Goal: Task Accomplishment & Management: Manage account settings

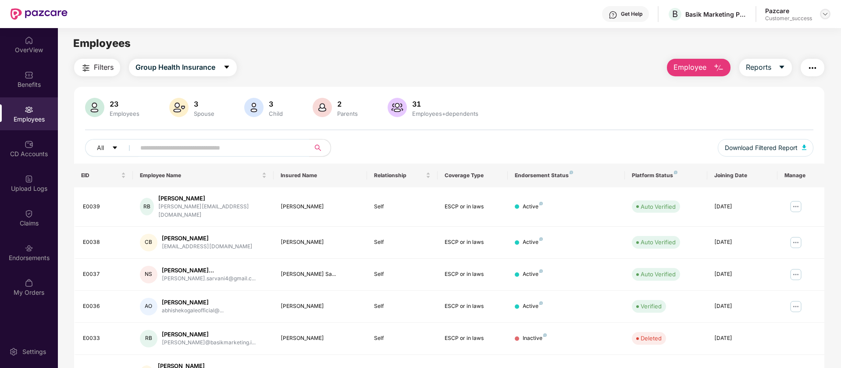
click at [823, 12] on img at bounding box center [825, 14] width 7 height 7
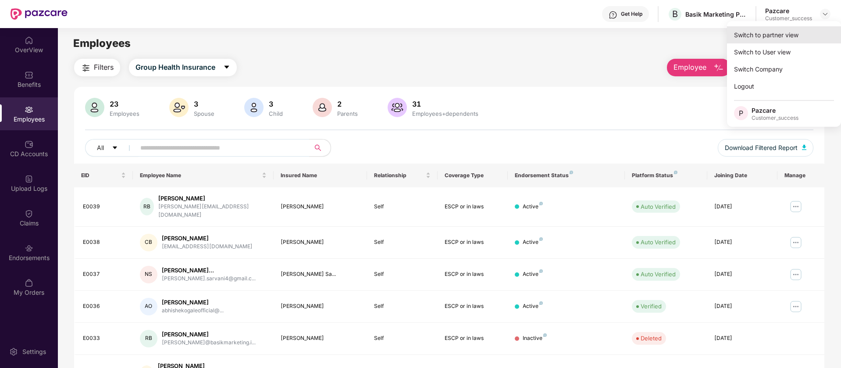
click at [805, 34] on div "Switch to partner view" at bounding box center [784, 34] width 114 height 17
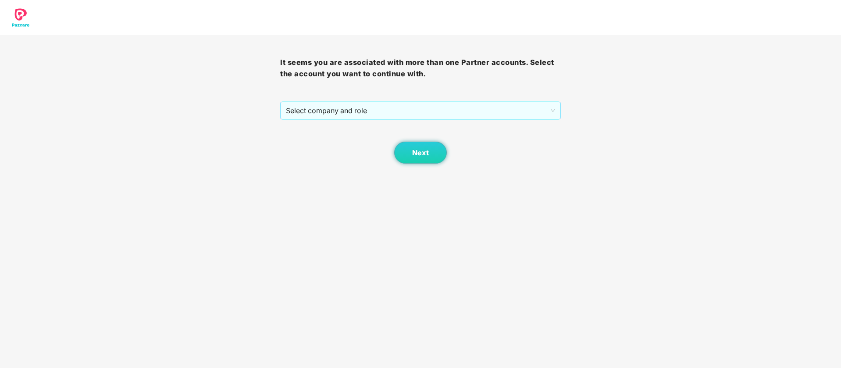
click at [509, 104] on span "Select company and role" at bounding box center [420, 110] width 269 height 17
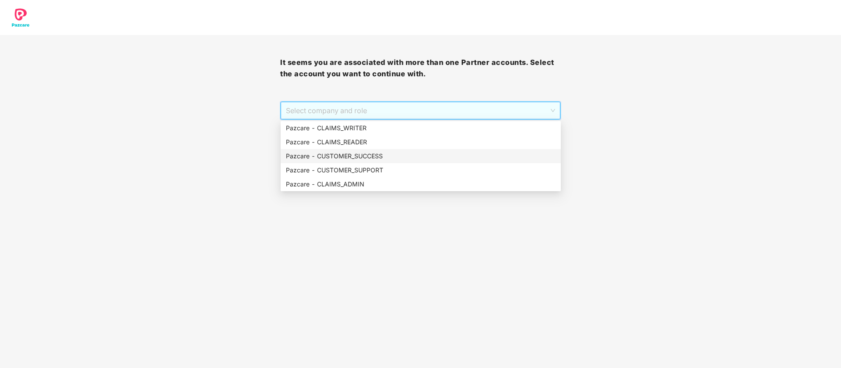
click at [408, 160] on div "Pazcare - CUSTOMER_SUCCESS" at bounding box center [421, 156] width 270 height 10
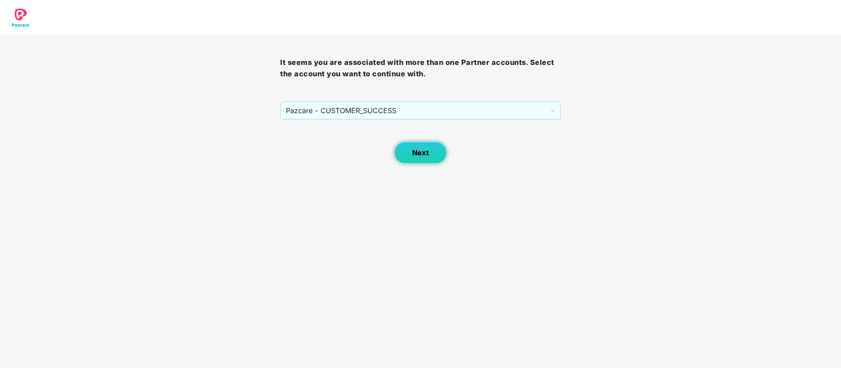
click at [396, 155] on button "Next" at bounding box center [420, 153] width 53 height 22
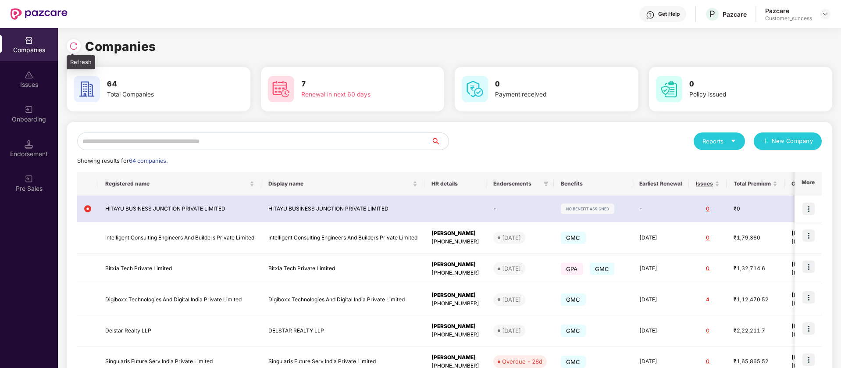
click at [73, 48] on img at bounding box center [73, 46] width 9 height 9
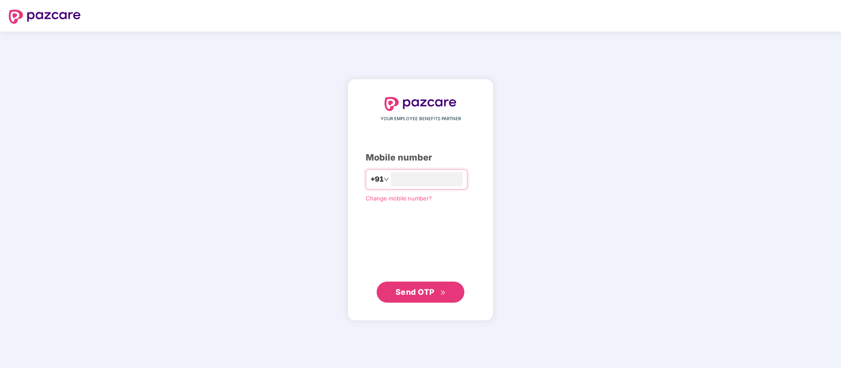
type input "**********"
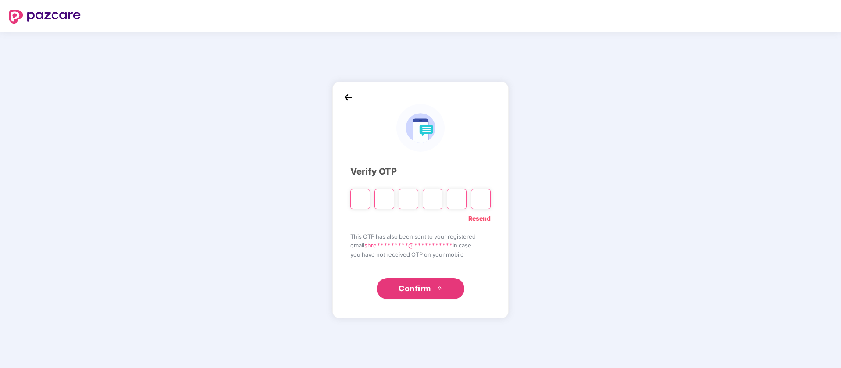
type input "*"
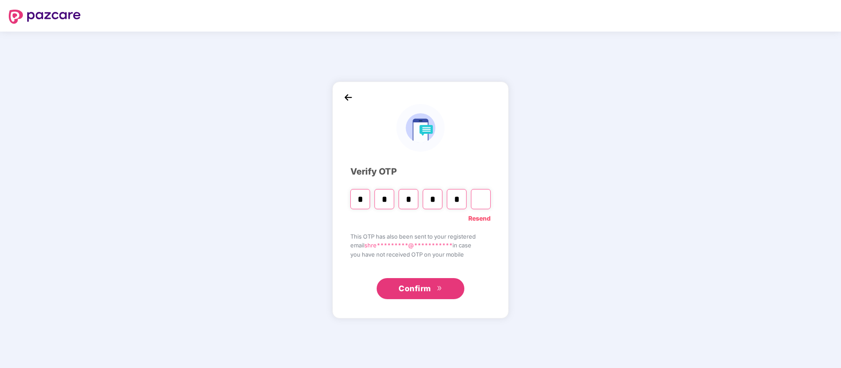
type input "*"
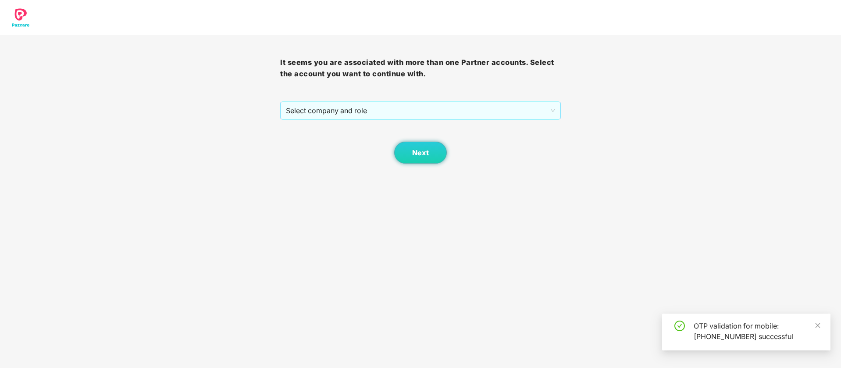
click at [352, 106] on span "Select company and role" at bounding box center [420, 110] width 269 height 17
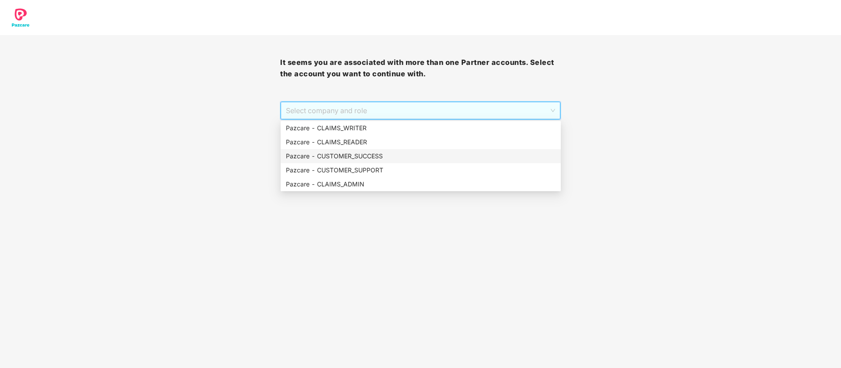
click at [360, 154] on div "Pazcare - CUSTOMER_SUCCESS" at bounding box center [421, 156] width 270 height 10
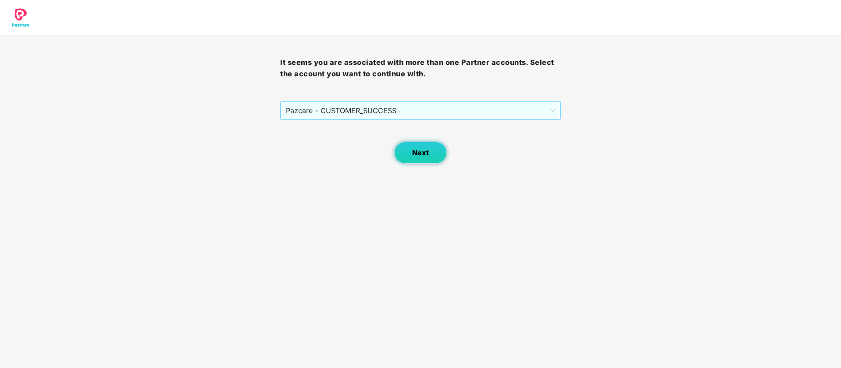
click at [403, 154] on button "Next" at bounding box center [420, 153] width 53 height 22
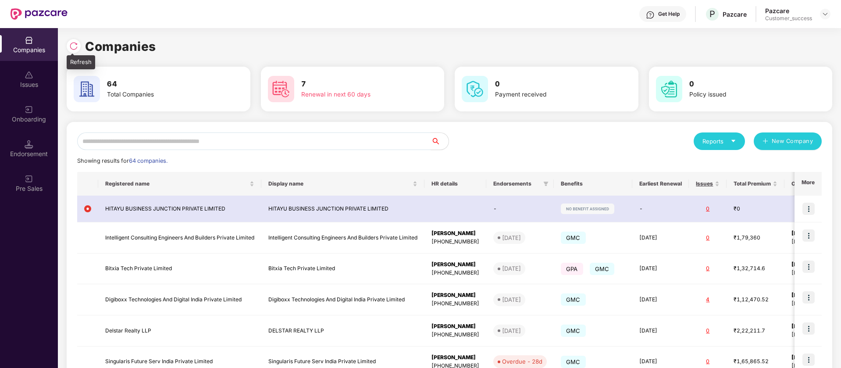
click at [73, 48] on img at bounding box center [73, 46] width 9 height 9
click at [114, 139] on input "text" at bounding box center [254, 141] width 354 height 18
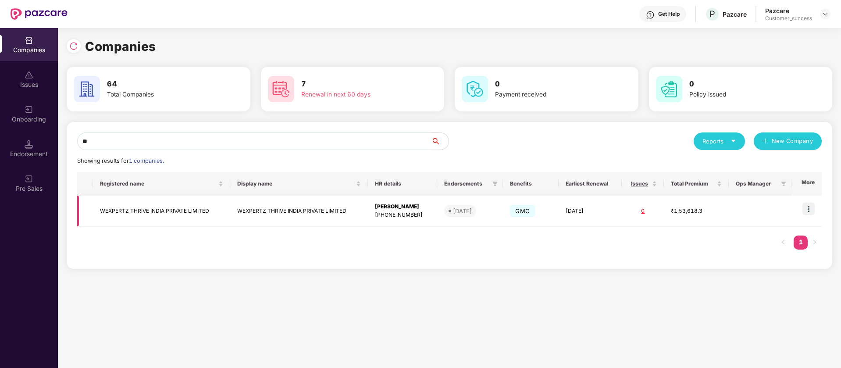
type input "**"
click at [811, 207] on img at bounding box center [809, 209] width 12 height 12
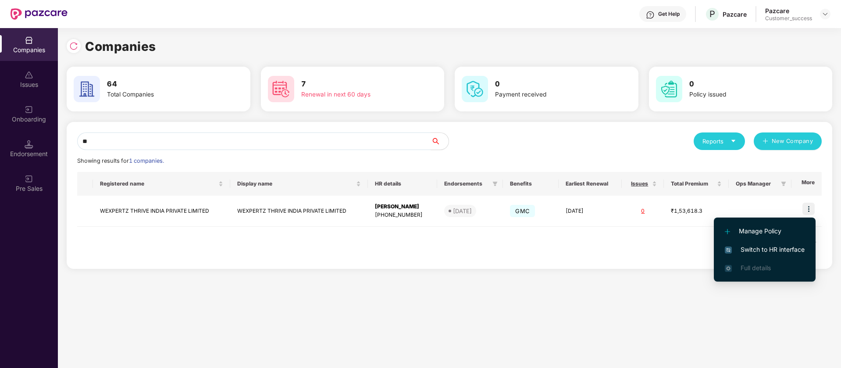
click at [789, 247] on span "Switch to HR interface" at bounding box center [765, 250] width 80 height 10
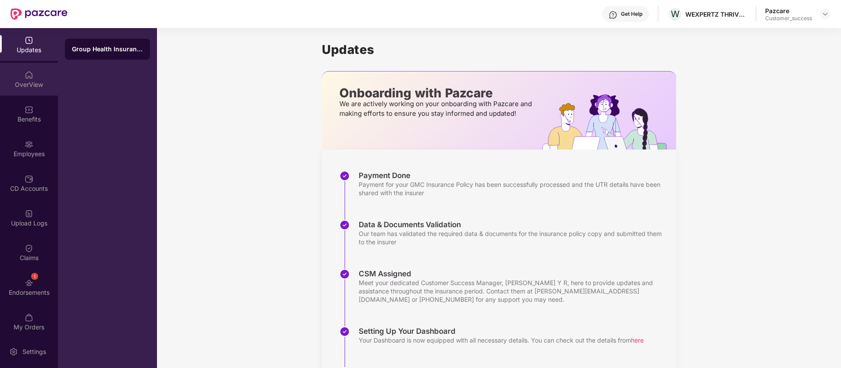
click at [32, 79] on img at bounding box center [29, 75] width 9 height 9
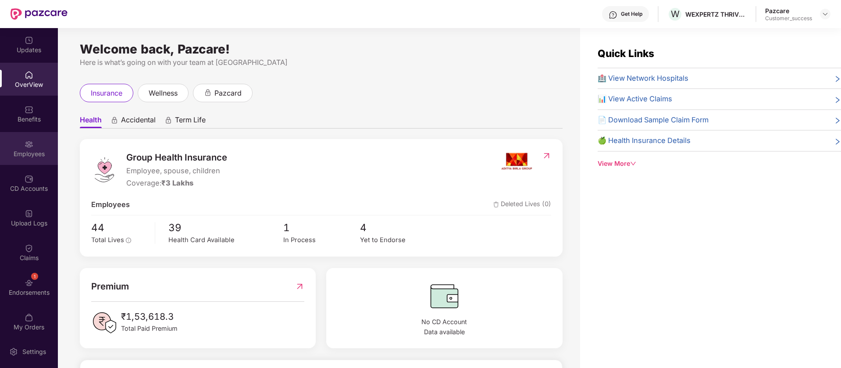
click at [27, 142] on img at bounding box center [29, 144] width 9 height 9
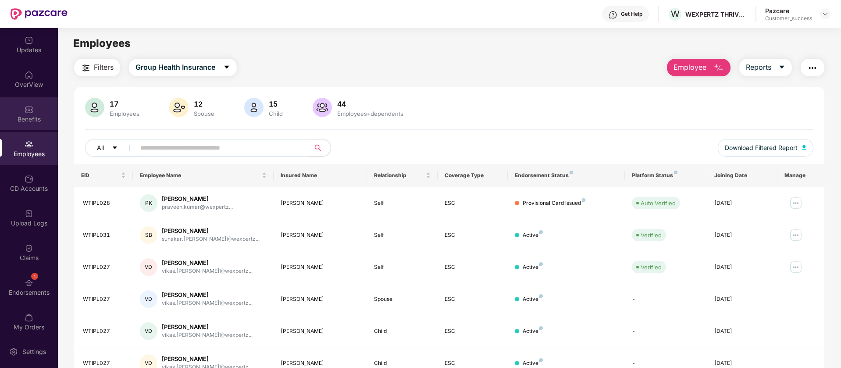
click at [29, 118] on div "Benefits" at bounding box center [29, 119] width 58 height 9
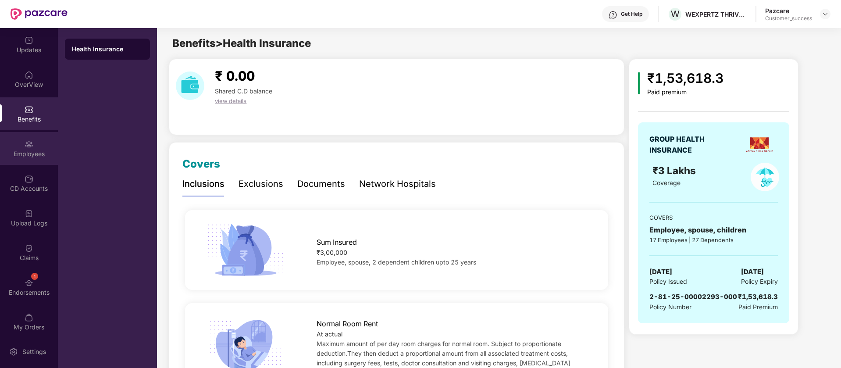
click at [29, 145] on img at bounding box center [29, 144] width 9 height 9
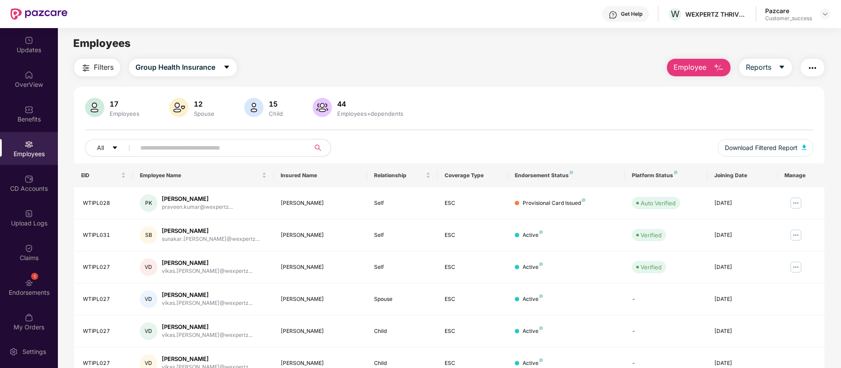
click at [686, 73] on button "Employee" at bounding box center [699, 68] width 64 height 18
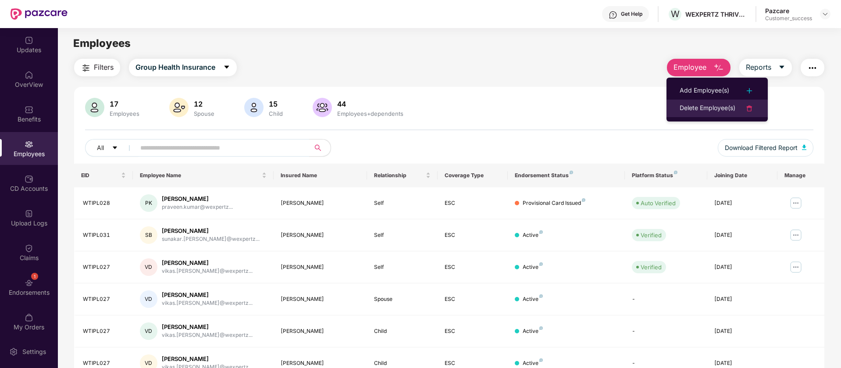
click at [693, 107] on div "Delete Employee(s)" at bounding box center [708, 108] width 56 height 11
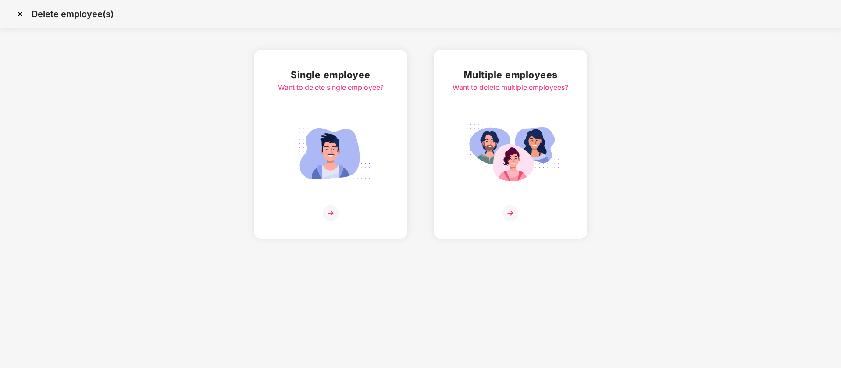
click at [332, 139] on img at bounding box center [331, 153] width 98 height 68
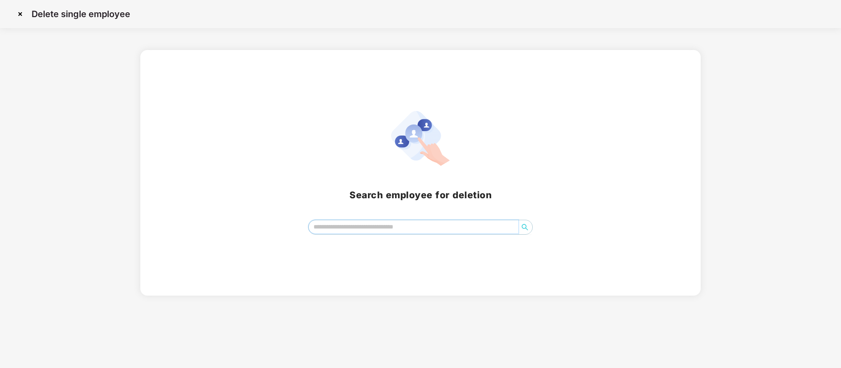
click at [380, 226] on input "search" at bounding box center [414, 226] width 210 height 13
paste input "********"
type input "********"
click at [524, 225] on icon "search" at bounding box center [525, 227] width 7 height 7
click at [417, 222] on input "********" at bounding box center [414, 226] width 210 height 13
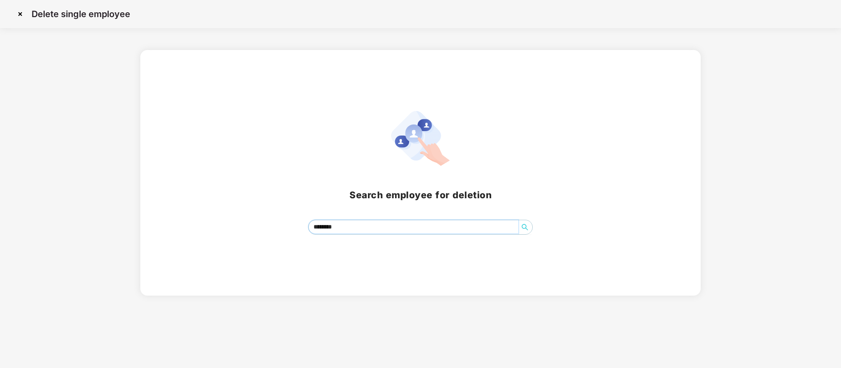
click at [417, 222] on input "********" at bounding box center [414, 226] width 210 height 13
paste input "*******"
type input "*******"
click at [526, 225] on icon "search" at bounding box center [525, 227] width 6 height 6
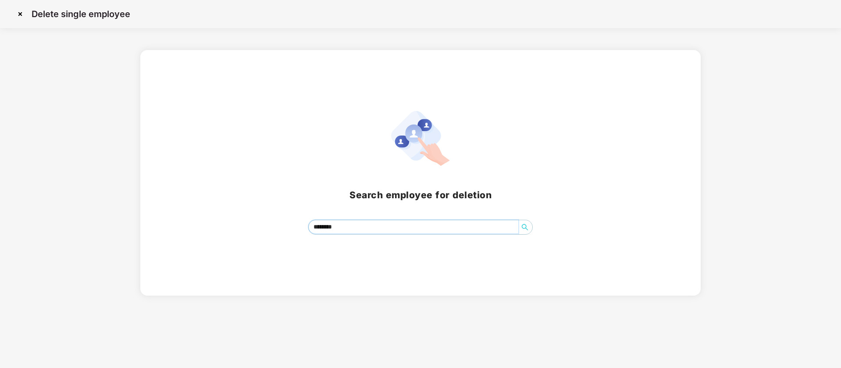
click at [429, 222] on input "*******" at bounding box center [414, 226] width 210 height 13
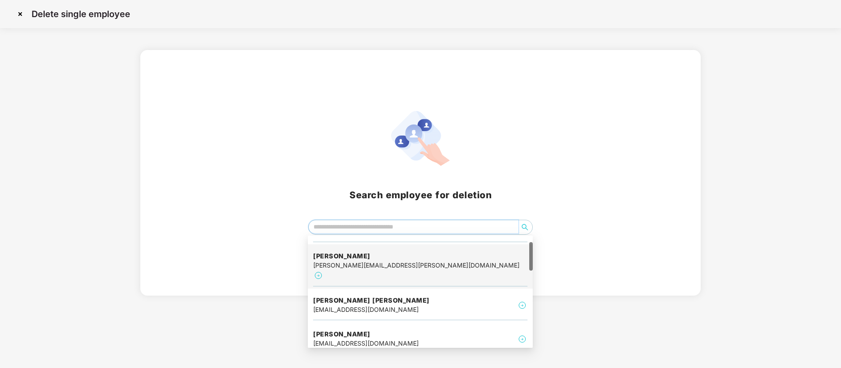
scroll to position [28, 0]
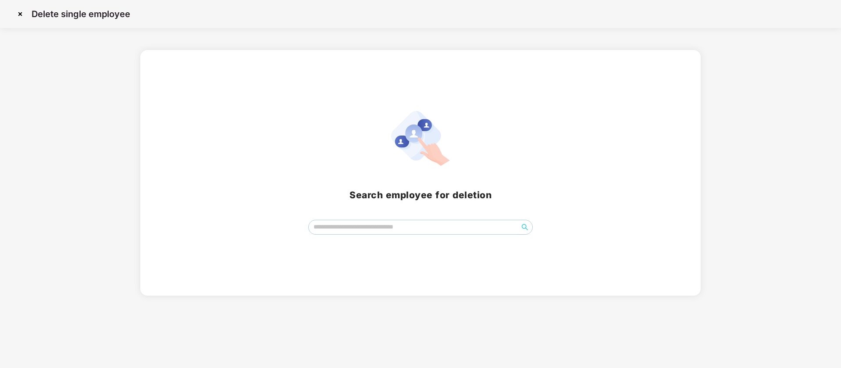
click at [455, 217] on div "Search employee for deletion" at bounding box center [421, 173] width 540 height 124
click at [440, 229] on input "search" at bounding box center [414, 226] width 210 height 13
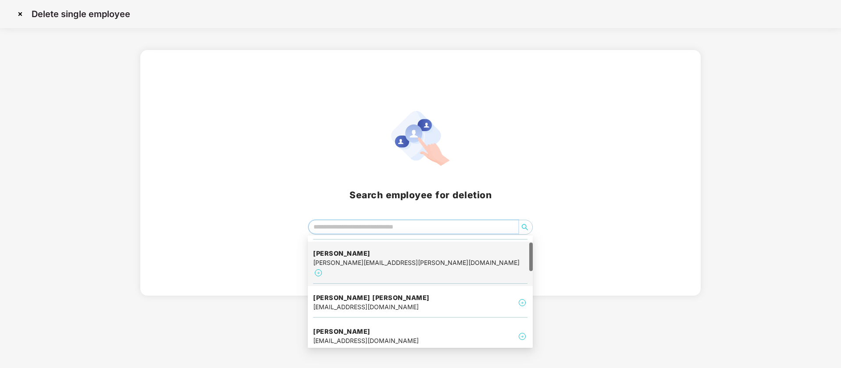
click at [437, 265] on div "Manisha manisha.gulia@wexpertz.com" at bounding box center [420, 264] width 214 height 40
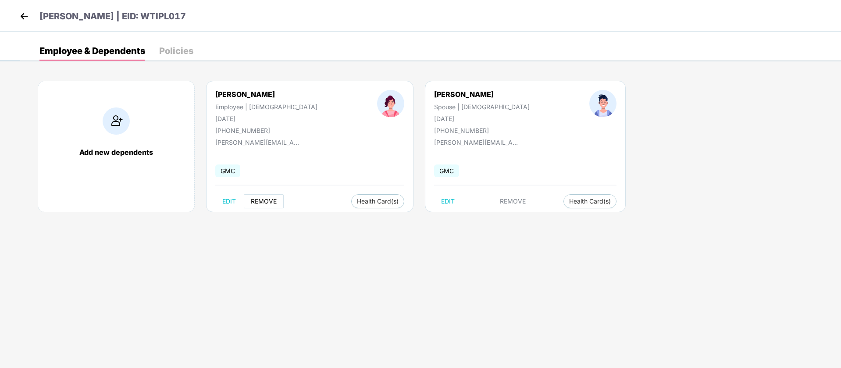
click at [259, 201] on span "REMOVE" at bounding box center [264, 201] width 26 height 7
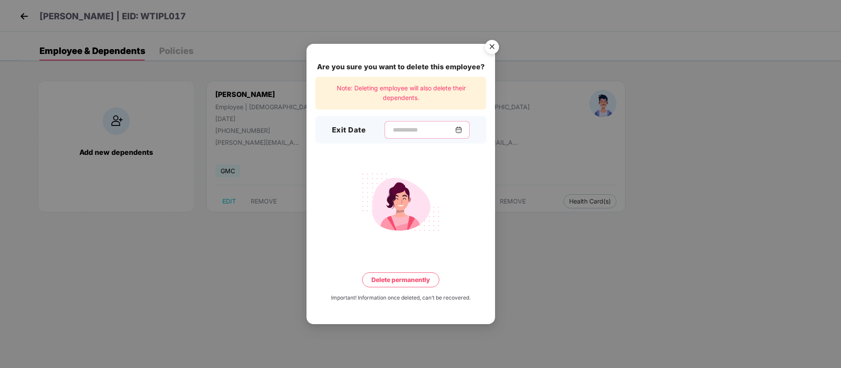
click at [392, 132] on input at bounding box center [423, 129] width 63 height 9
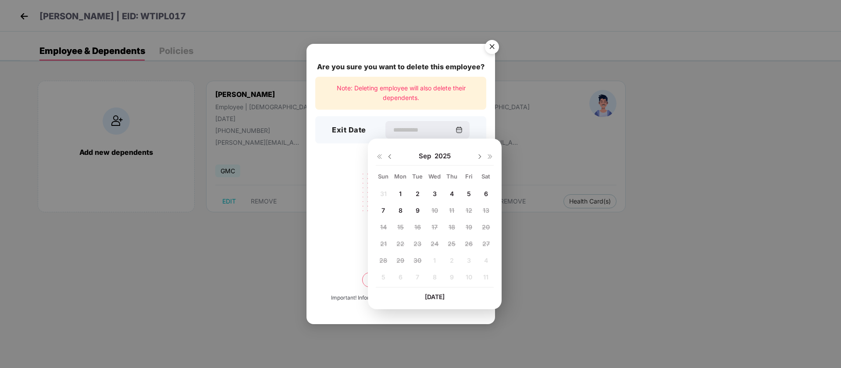
click at [388, 157] on img at bounding box center [389, 156] width 7 height 7
click at [384, 257] on span "24" at bounding box center [383, 260] width 8 height 7
type input "**********"
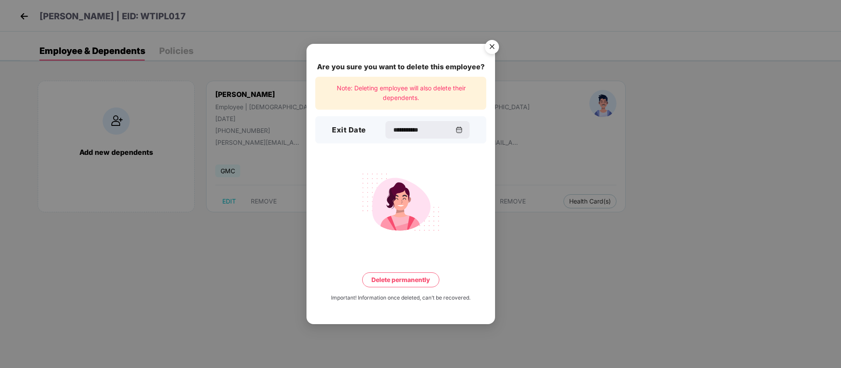
click at [411, 278] on button "Delete permanently" at bounding box center [400, 279] width 77 height 15
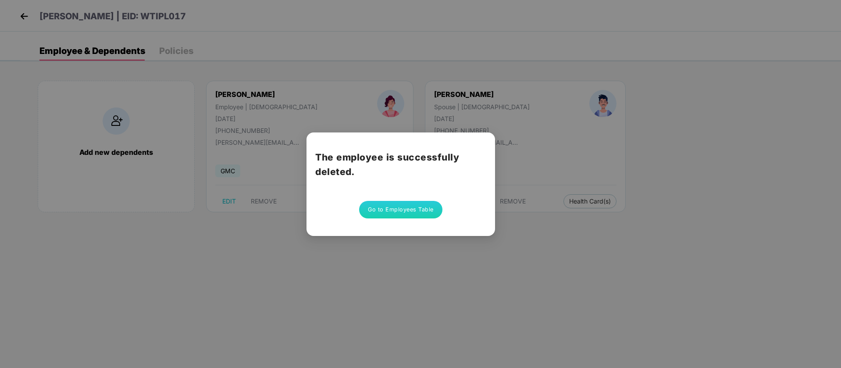
click at [415, 211] on button "Go to Employees Table" at bounding box center [400, 210] width 83 height 18
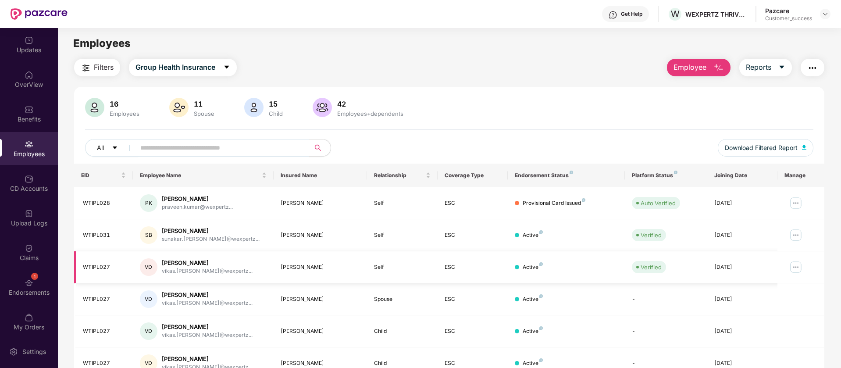
scroll to position [171, 0]
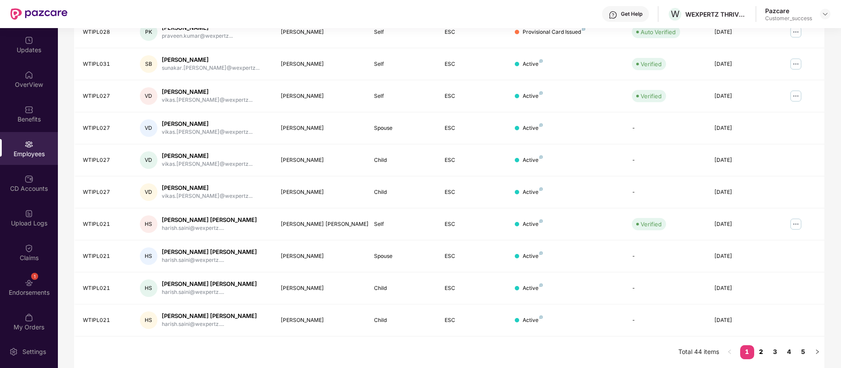
click at [761, 352] on link "2" at bounding box center [761, 351] width 14 height 13
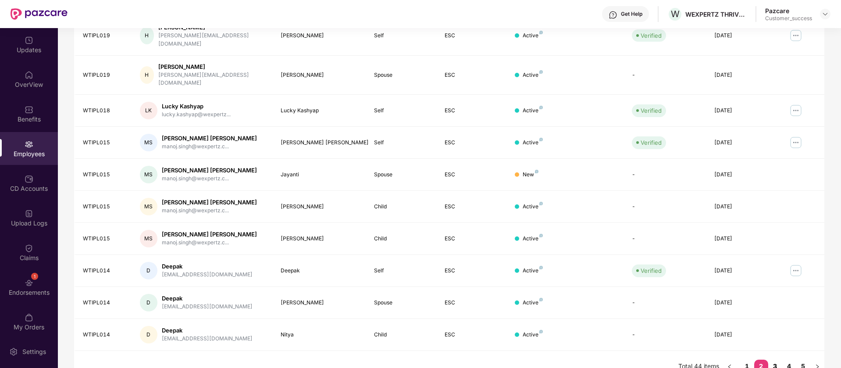
click at [772, 360] on link "3" at bounding box center [775, 366] width 14 height 13
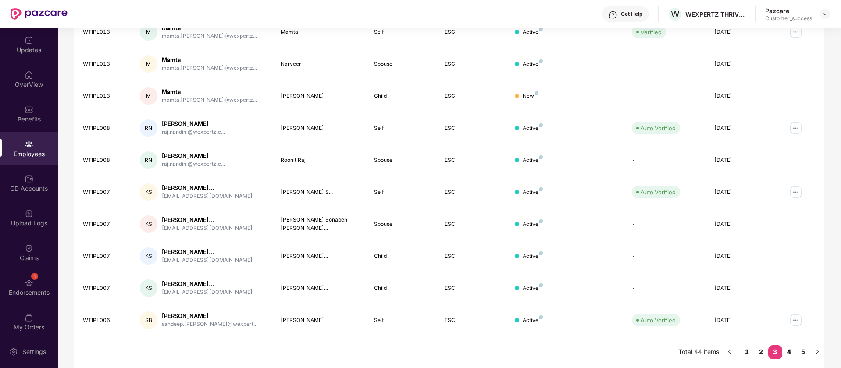
click at [790, 352] on link "4" at bounding box center [790, 351] width 14 height 13
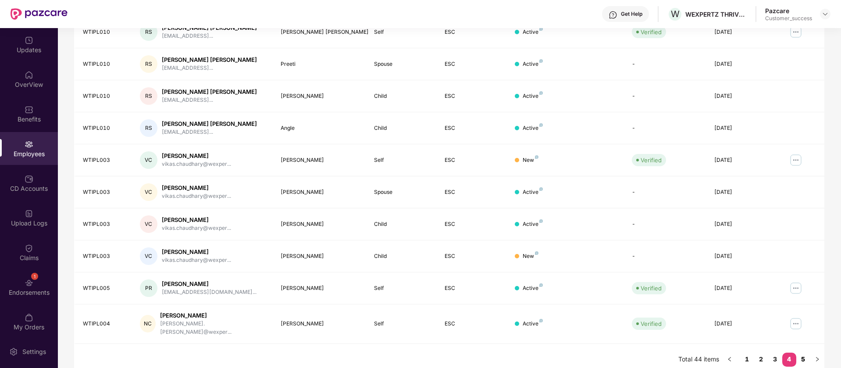
click at [801, 353] on link "5" at bounding box center [804, 359] width 14 height 13
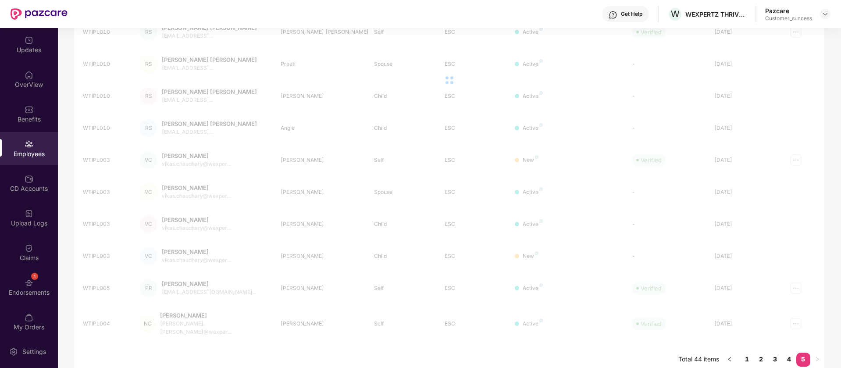
scroll to position [28, 0]
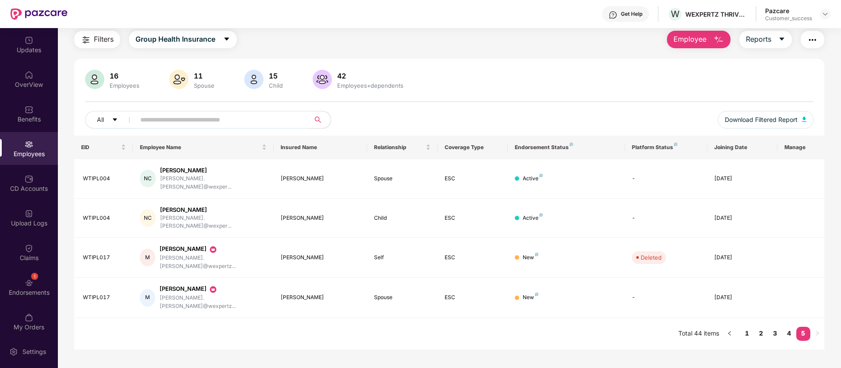
click at [702, 40] on span "Employee" at bounding box center [690, 39] width 33 height 11
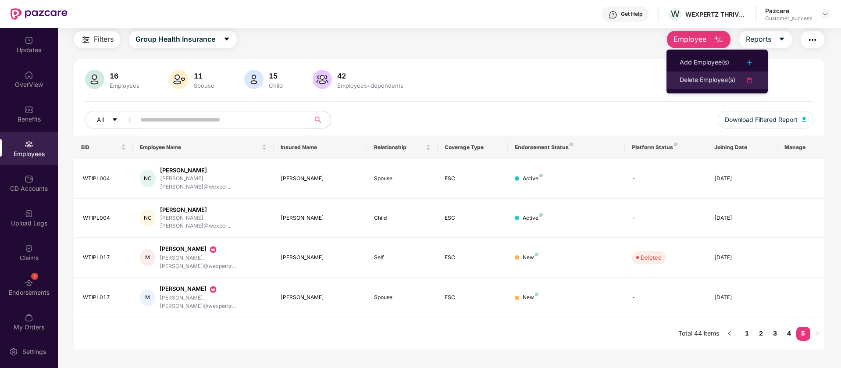
click at [693, 81] on div "Delete Employee(s)" at bounding box center [708, 80] width 56 height 11
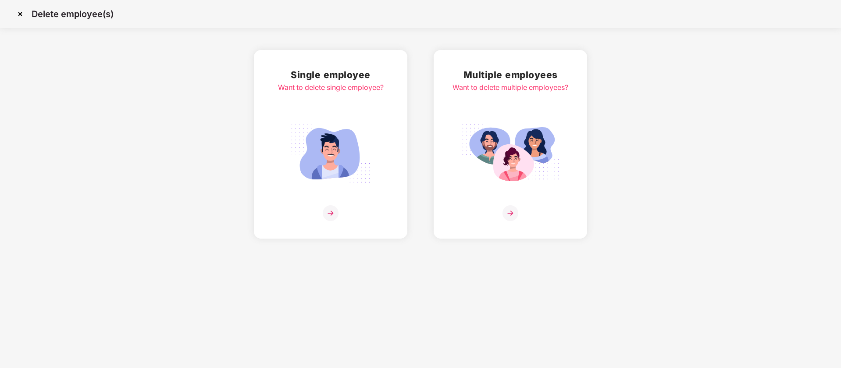
click at [345, 99] on div "Single employee Want to delete single employee?" at bounding box center [331, 145] width 106 height 154
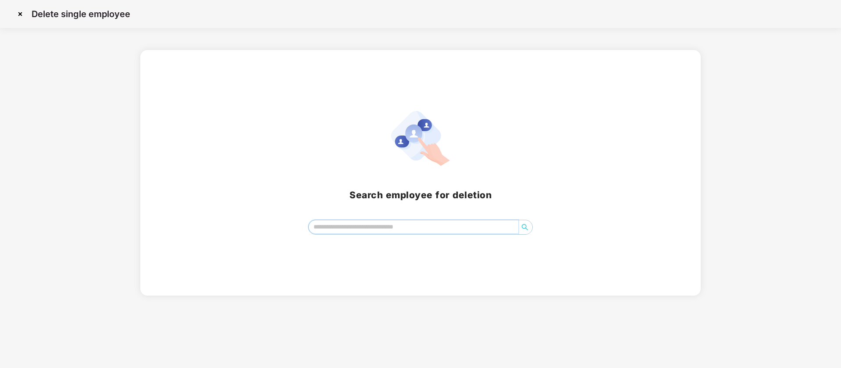
click at [349, 223] on input "search" at bounding box center [414, 226] width 210 height 13
click at [523, 226] on icon "search" at bounding box center [525, 227] width 7 height 7
click at [454, 230] on input "search" at bounding box center [414, 226] width 210 height 13
click at [397, 228] on input "search" at bounding box center [414, 226] width 210 height 13
click at [351, 222] on input "search" at bounding box center [414, 226] width 210 height 13
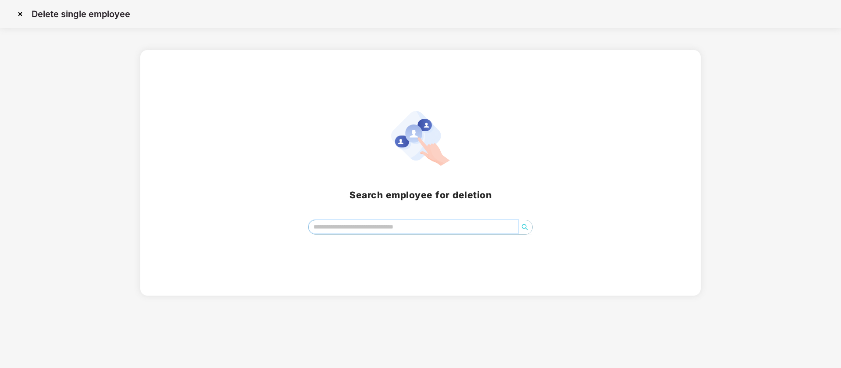
paste input "**********"
click at [329, 229] on input "**********" at bounding box center [414, 226] width 210 height 13
click at [413, 226] on input "**********" at bounding box center [414, 226] width 210 height 13
type input "*"
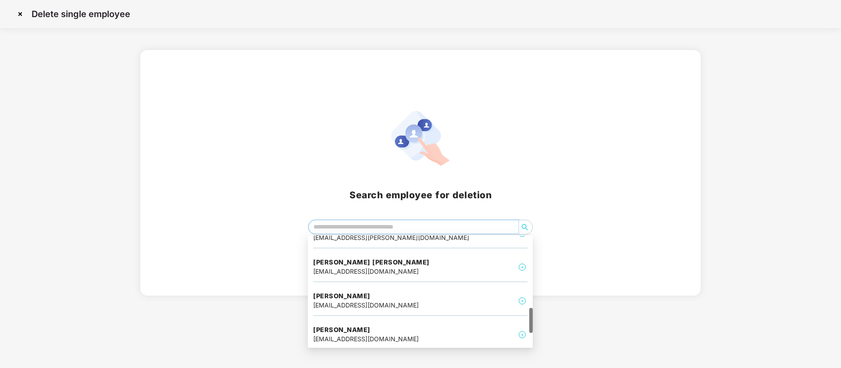
scroll to position [323, 0]
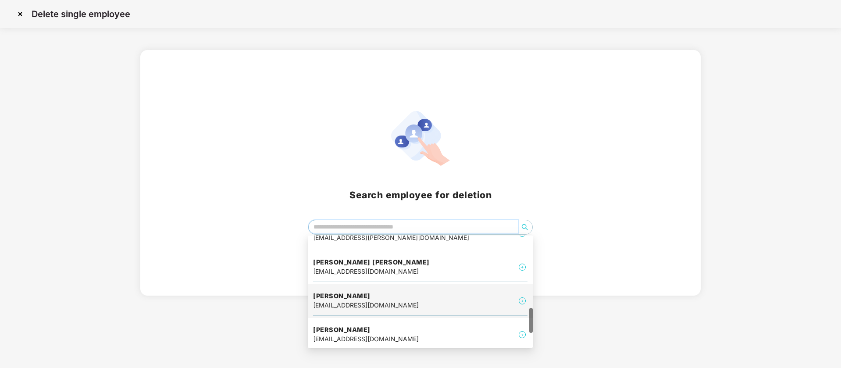
click at [392, 294] on div "Raj Nandini raj.nandini@wexpertz.com" at bounding box center [420, 300] width 214 height 29
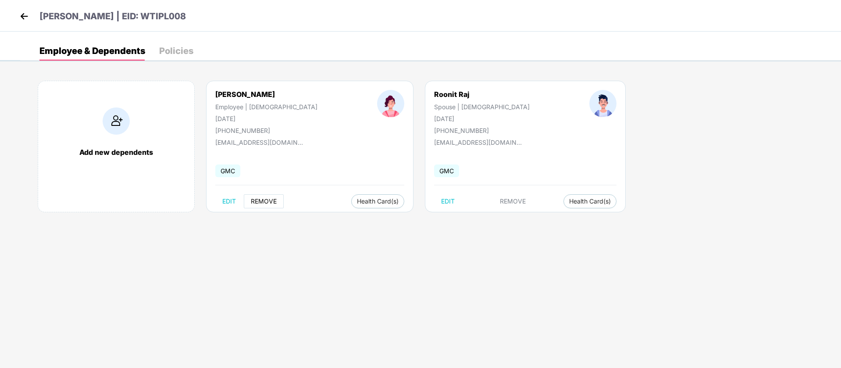
click at [274, 200] on span "REMOVE" at bounding box center [264, 201] width 26 height 7
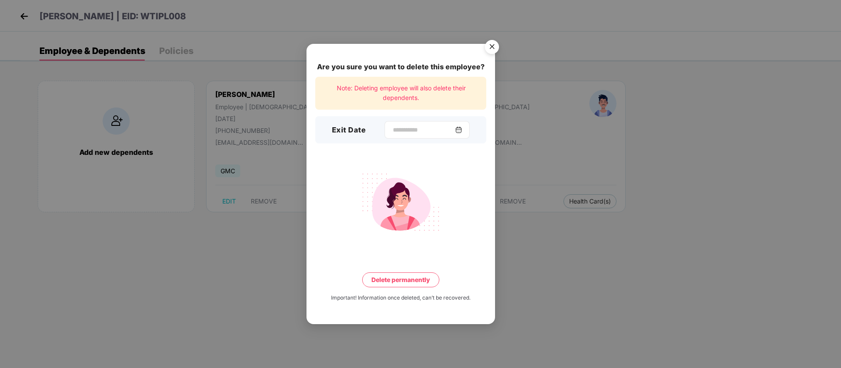
click at [468, 129] on div at bounding box center [427, 130] width 85 height 18
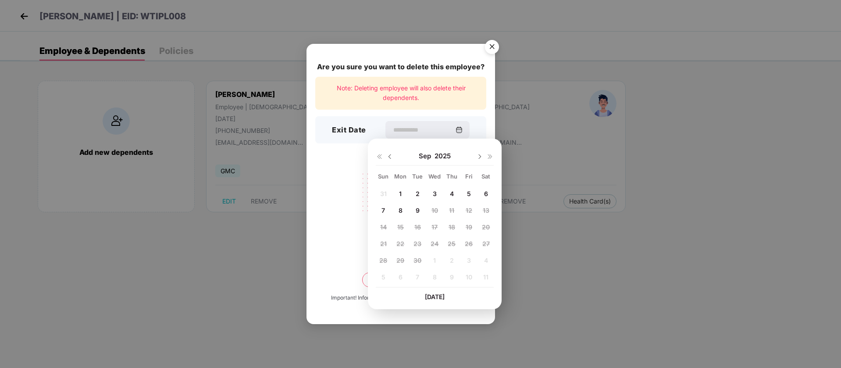
click at [390, 156] on img at bounding box center [389, 156] width 7 height 7
click at [454, 261] on div "29 30 1 2 3 4 5 6 7 8 9 10 11 12 13 14 15 16 17 18 19 20 21 22 23 24 25 26 27 2…" at bounding box center [435, 237] width 118 height 100
click at [479, 159] on img at bounding box center [479, 156] width 7 height 7
click at [399, 229] on span "11" at bounding box center [400, 226] width 5 height 7
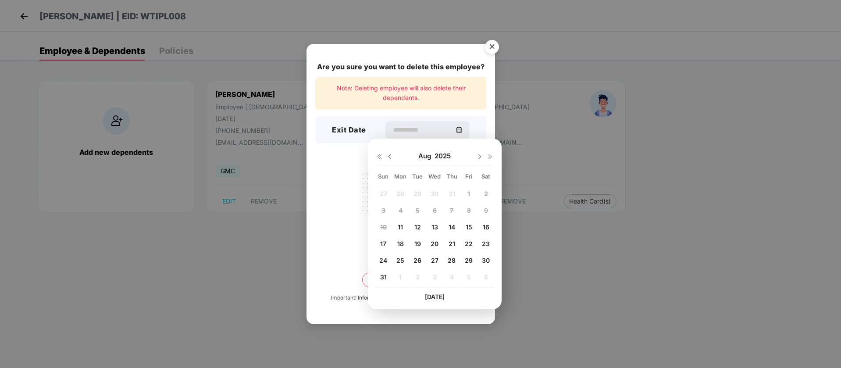
type input "**********"
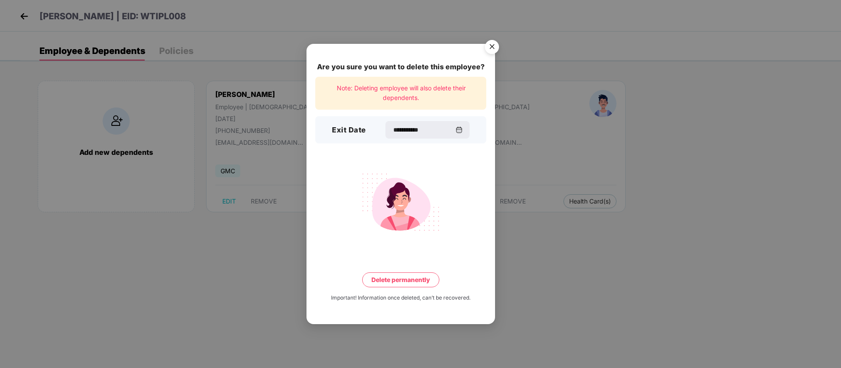
click at [418, 277] on button "Delete permanently" at bounding box center [400, 279] width 77 height 15
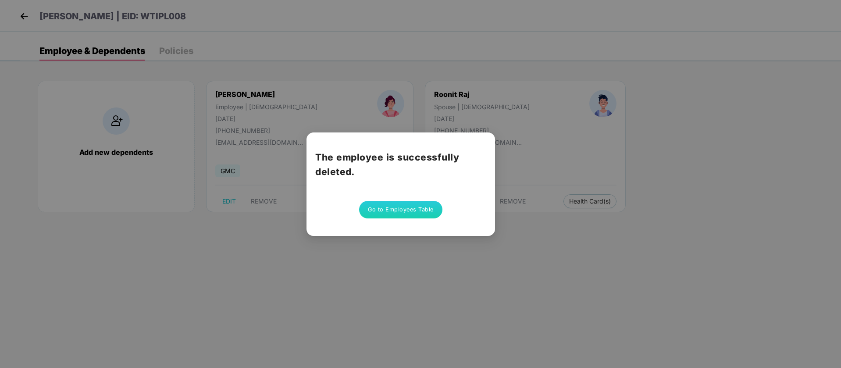
click at [422, 211] on button "Go to Employees Table" at bounding box center [400, 210] width 83 height 18
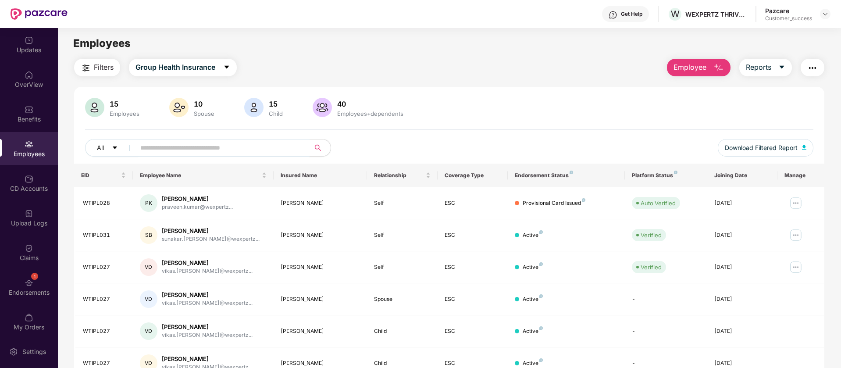
click at [249, 151] on input "text" at bounding box center [218, 147] width 157 height 13
paste input "********"
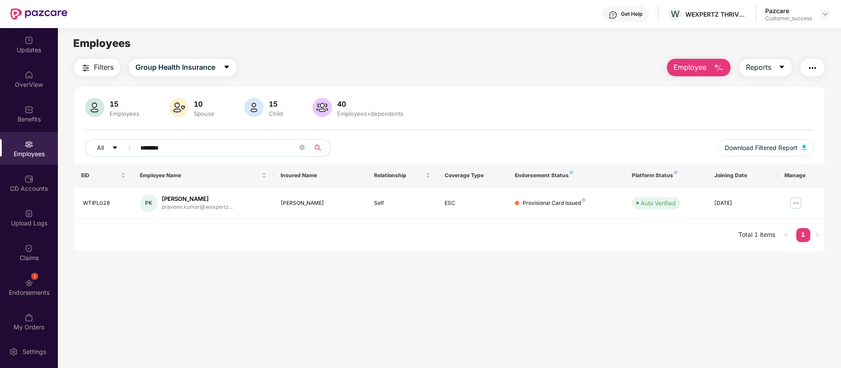
type input "********"
click at [798, 204] on img at bounding box center [796, 203] width 14 height 14
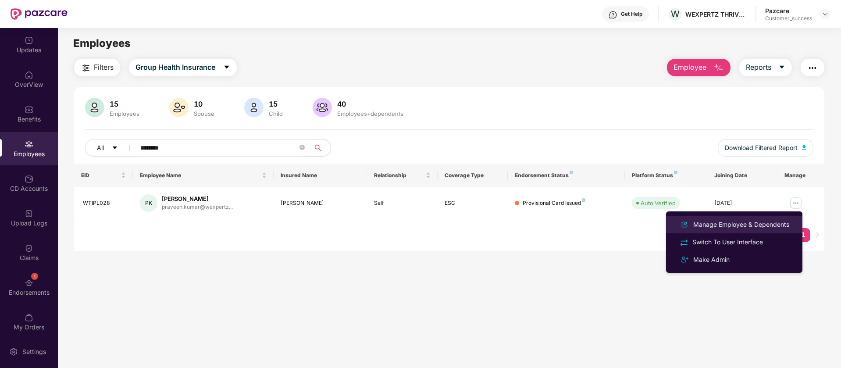
click at [749, 223] on div "Manage Employee & Dependents" at bounding box center [742, 225] width 100 height 10
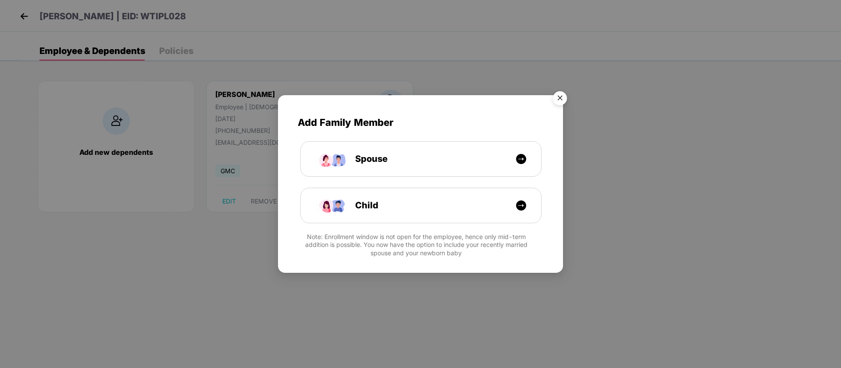
click at [560, 100] on img "Close" at bounding box center [560, 99] width 25 height 25
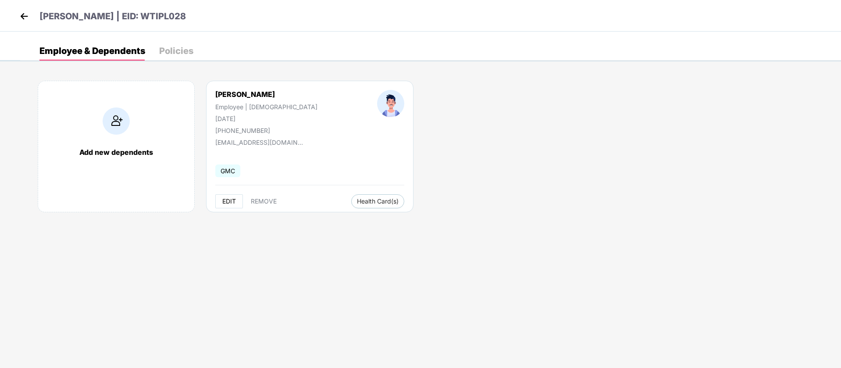
click at [235, 201] on span "EDIT" at bounding box center [229, 201] width 14 height 7
select select "****"
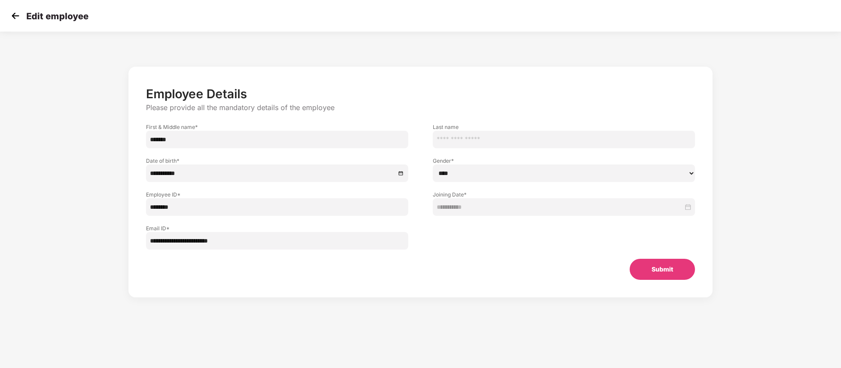
click at [13, 14] on img at bounding box center [15, 15] width 13 height 13
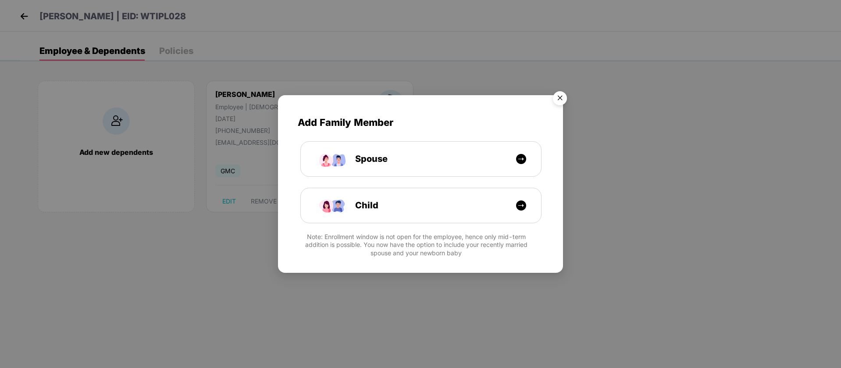
click at [563, 98] on img "Close" at bounding box center [560, 99] width 25 height 25
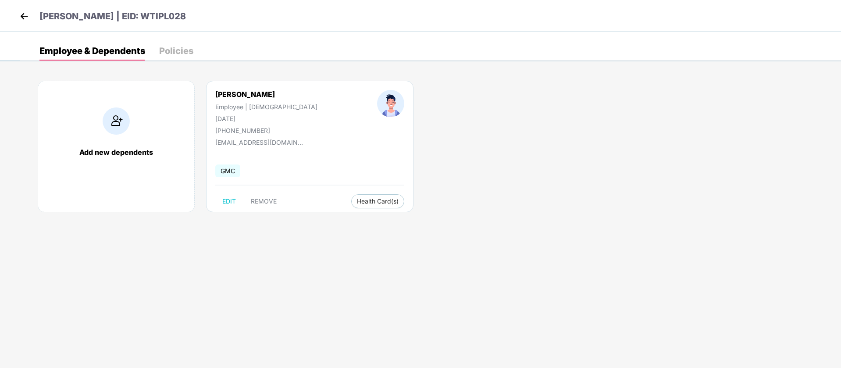
click at [26, 14] on img at bounding box center [24, 16] width 13 height 13
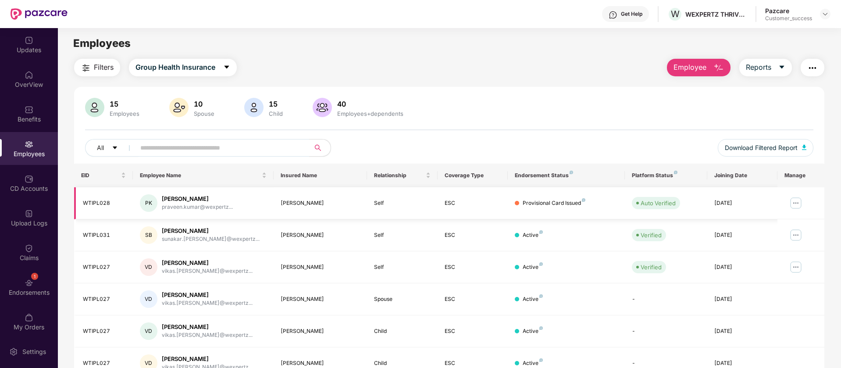
click at [800, 203] on img at bounding box center [796, 203] width 14 height 14
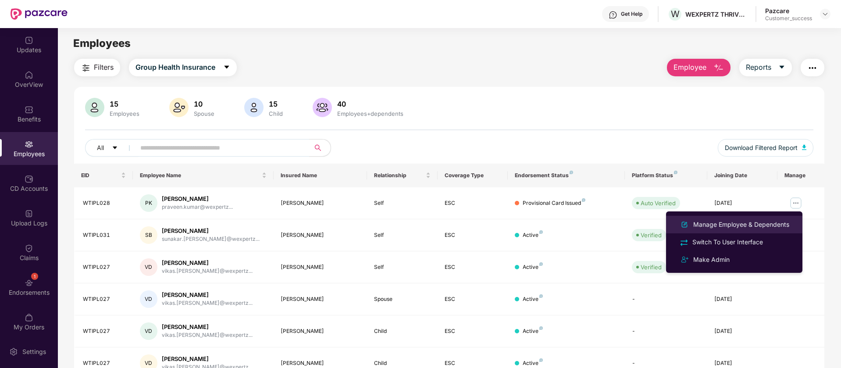
click at [741, 228] on div "Manage Employee & Dependents" at bounding box center [742, 225] width 100 height 10
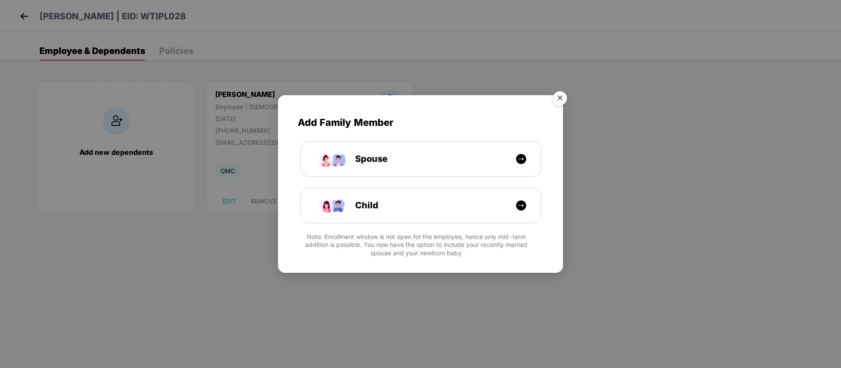
click at [563, 93] on img "Close" at bounding box center [560, 99] width 25 height 25
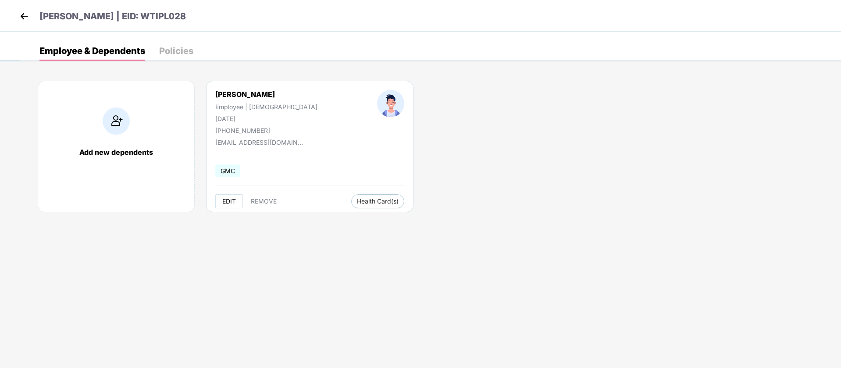
click at [232, 200] on span "EDIT" at bounding box center [229, 201] width 14 height 7
select select "****"
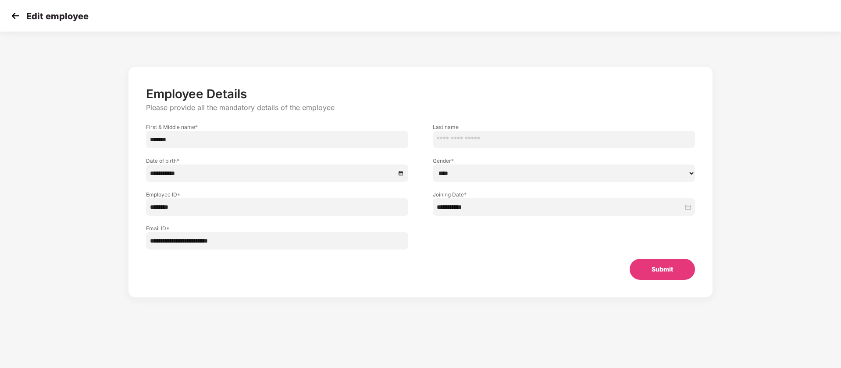
click at [310, 131] on input "*******" at bounding box center [277, 140] width 262 height 18
paste input "**********"
drag, startPoint x: 197, startPoint y: 136, endPoint x: 173, endPoint y: 138, distance: 23.8
click at [173, 138] on input "**********" at bounding box center [277, 140] width 262 height 18
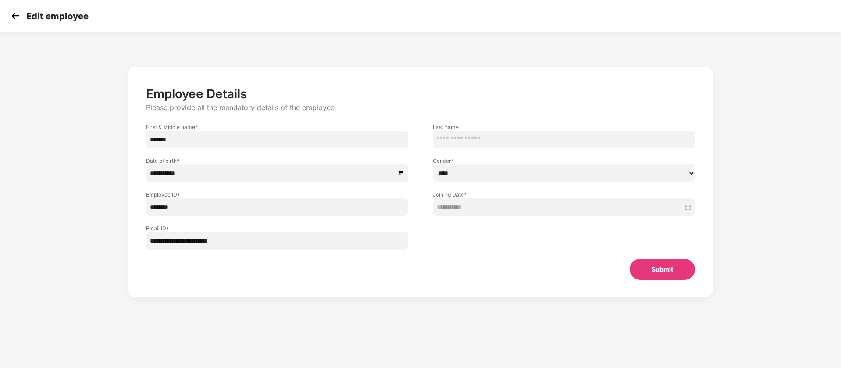
type input "*******"
click at [472, 143] on input "text" at bounding box center [564, 140] width 262 height 18
paste input "*****"
click at [440, 138] on input "*****" at bounding box center [564, 140] width 262 height 18
type input "*****"
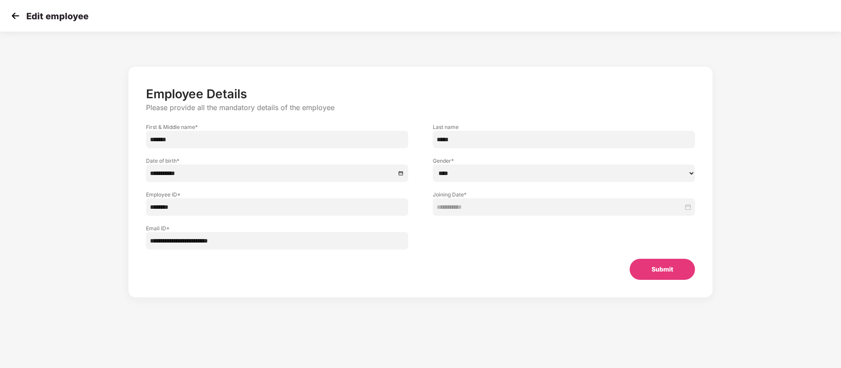
click at [675, 266] on button "Submit" at bounding box center [662, 269] width 65 height 21
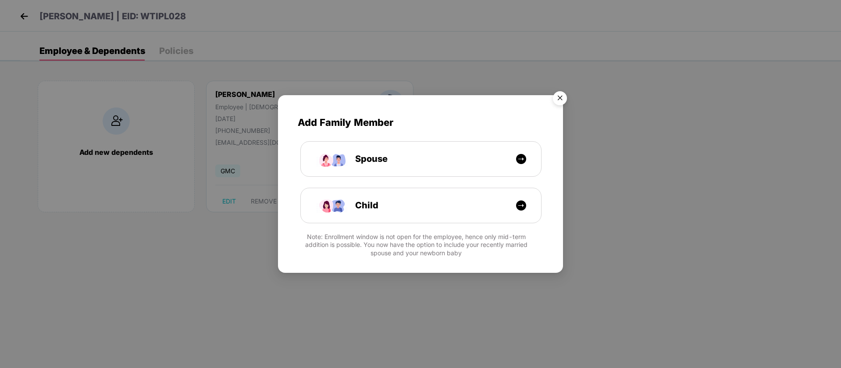
click at [564, 97] on img "Close" at bounding box center [560, 99] width 25 height 25
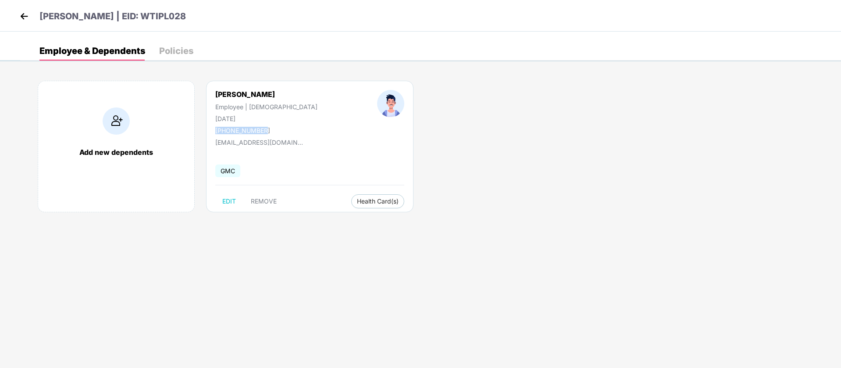
drag, startPoint x: 259, startPoint y: 129, endPoint x: 300, endPoint y: 111, distance: 45.2
click at [218, 131] on div "+919999999991" at bounding box center [266, 130] width 102 height 7
copy div "919999999991"
click at [26, 17] on img at bounding box center [24, 16] width 13 height 13
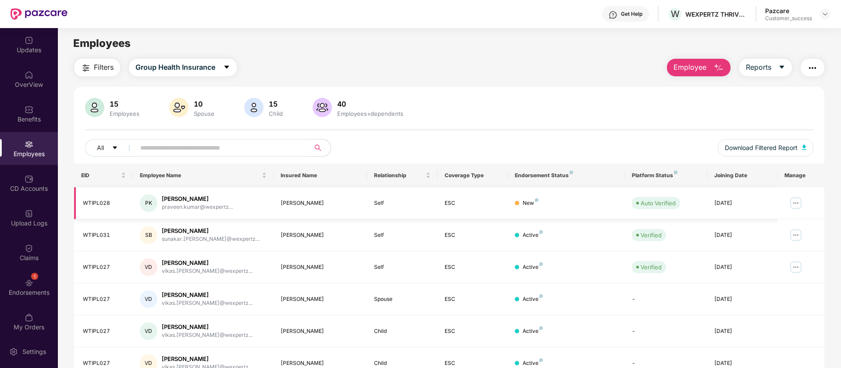
click at [796, 200] on img at bounding box center [796, 203] width 14 height 14
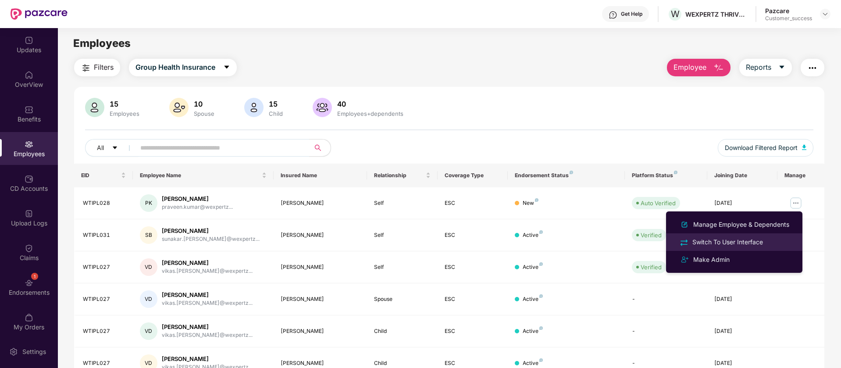
click at [776, 243] on div "Switch To User Interface" at bounding box center [735, 242] width 114 height 10
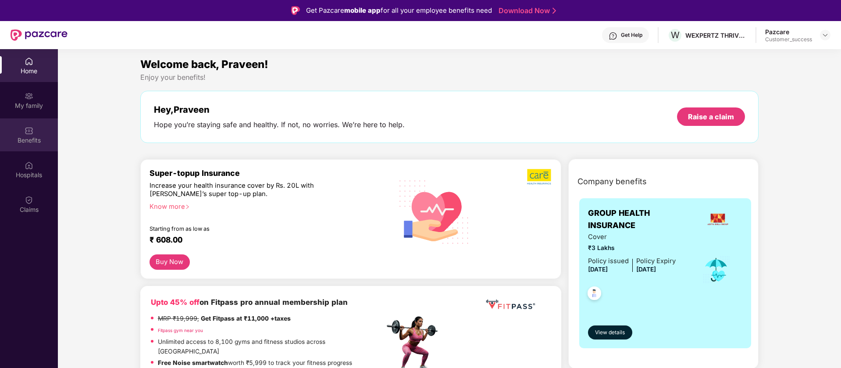
click at [23, 140] on div "Benefits" at bounding box center [29, 140] width 58 height 9
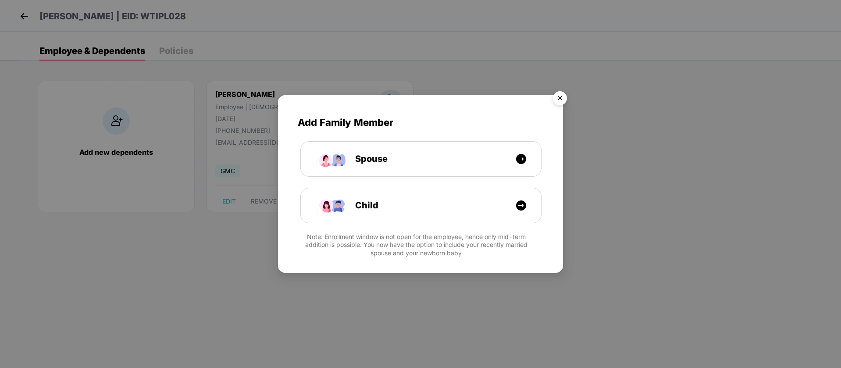
click at [557, 97] on img "Close" at bounding box center [560, 99] width 25 height 25
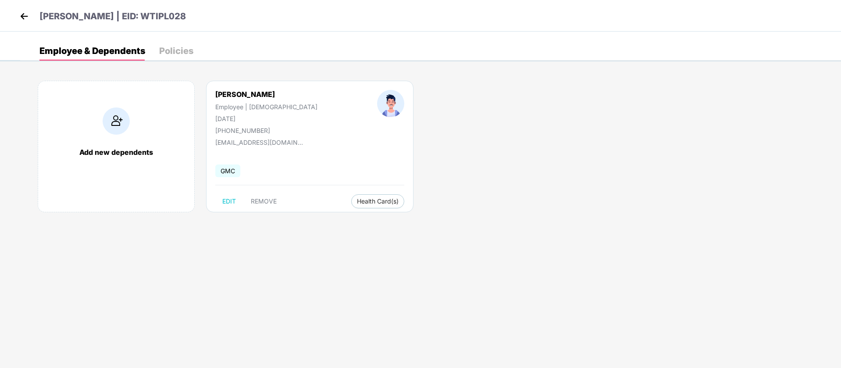
click at [28, 12] on img at bounding box center [24, 16] width 13 height 13
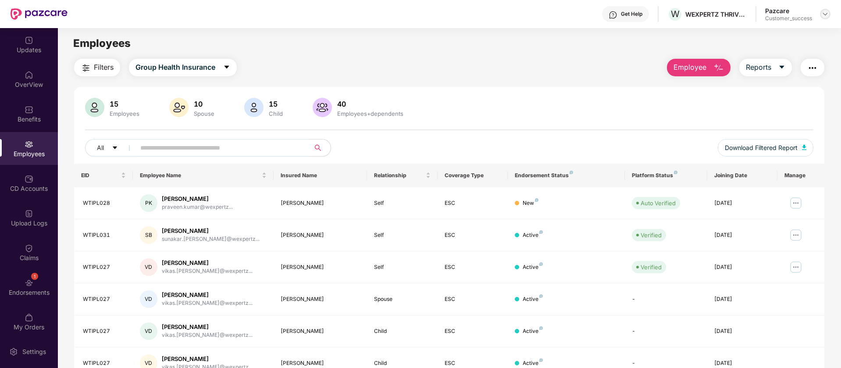
click at [826, 13] on img at bounding box center [825, 14] width 7 height 7
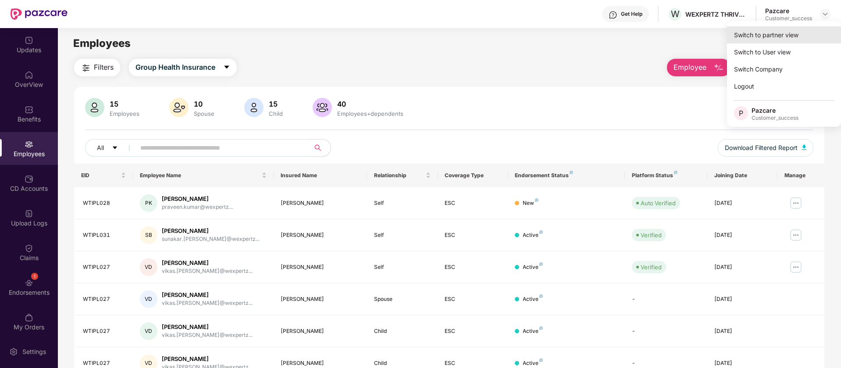
click at [771, 34] on div "Switch to partner view" at bounding box center [784, 34] width 114 height 17
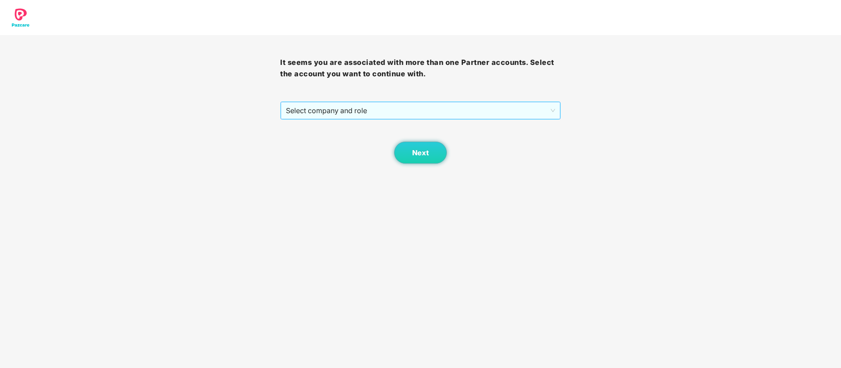
click at [447, 111] on span "Select company and role" at bounding box center [420, 110] width 269 height 17
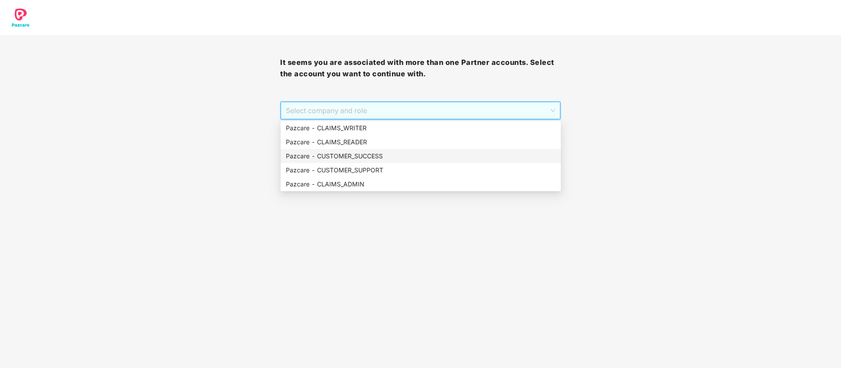
click at [371, 157] on div "Pazcare - CUSTOMER_SUCCESS" at bounding box center [421, 156] width 270 height 10
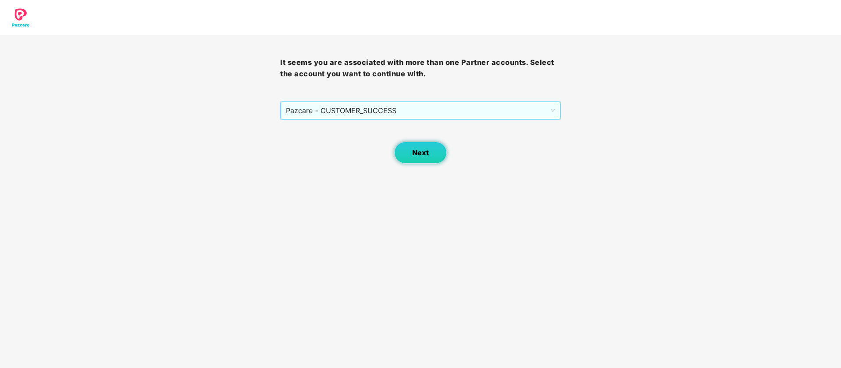
click at [413, 155] on span "Next" at bounding box center [420, 153] width 17 height 8
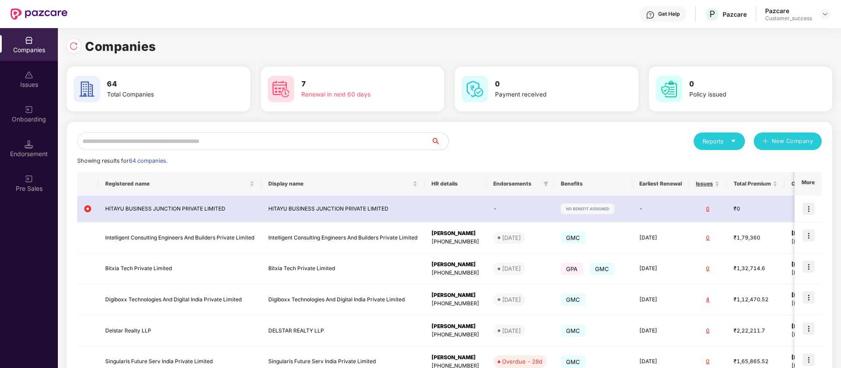
click at [186, 139] on input "text" at bounding box center [254, 141] width 354 height 18
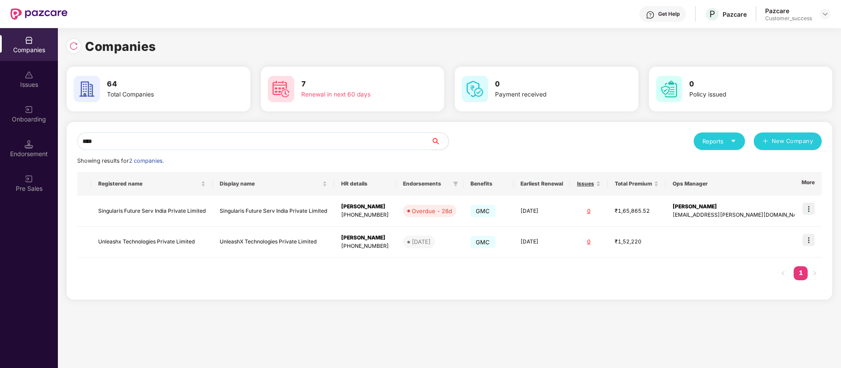
click at [315, 143] on input "****" at bounding box center [254, 141] width 354 height 18
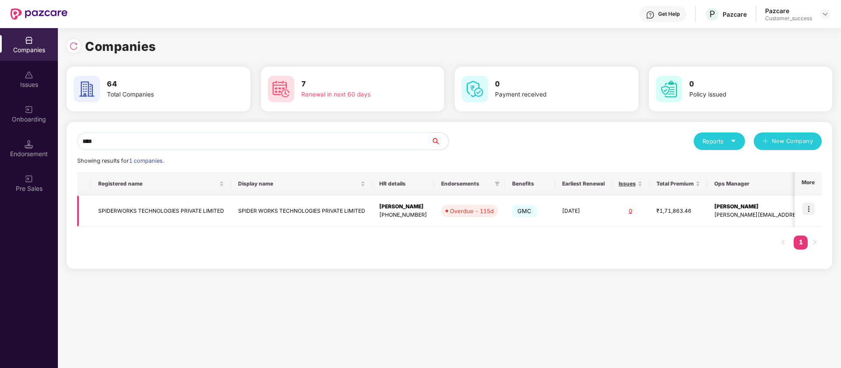
type input "****"
click at [812, 207] on img at bounding box center [809, 209] width 12 height 12
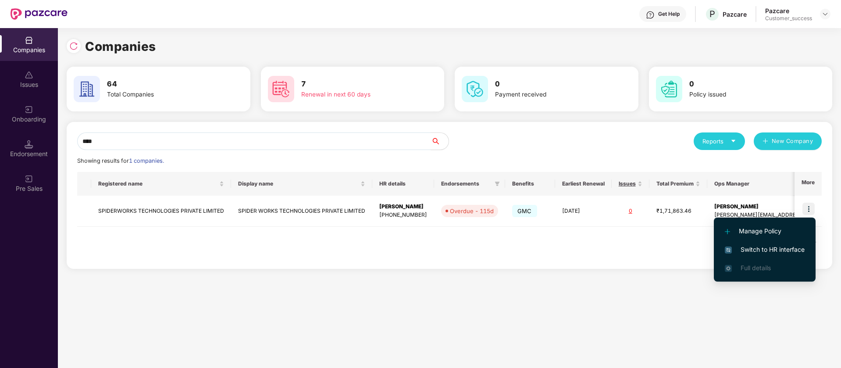
click at [786, 253] on span "Switch to HR interface" at bounding box center [765, 250] width 80 height 10
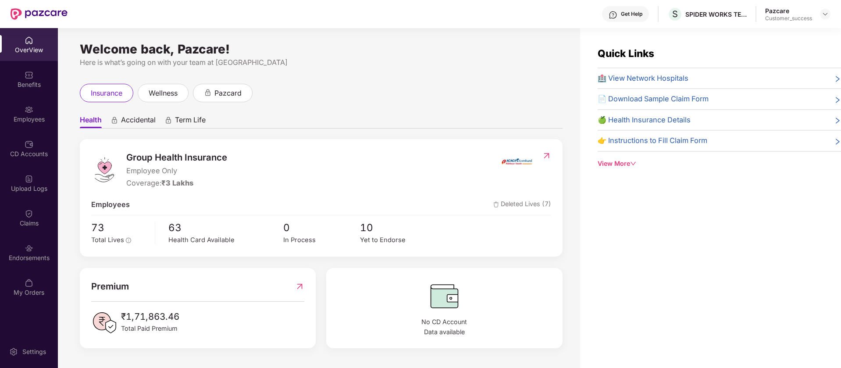
click at [37, 137] on div "CD Accounts" at bounding box center [29, 148] width 58 height 33
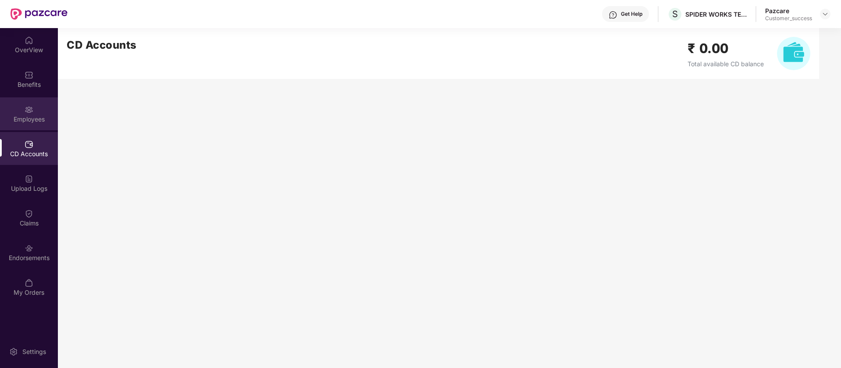
click at [48, 121] on div "Employees" at bounding box center [29, 119] width 58 height 9
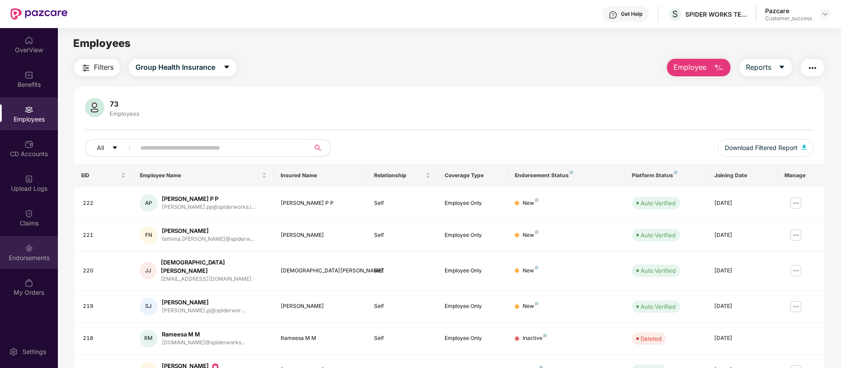
click at [38, 257] on div "Endorsements" at bounding box center [29, 258] width 58 height 9
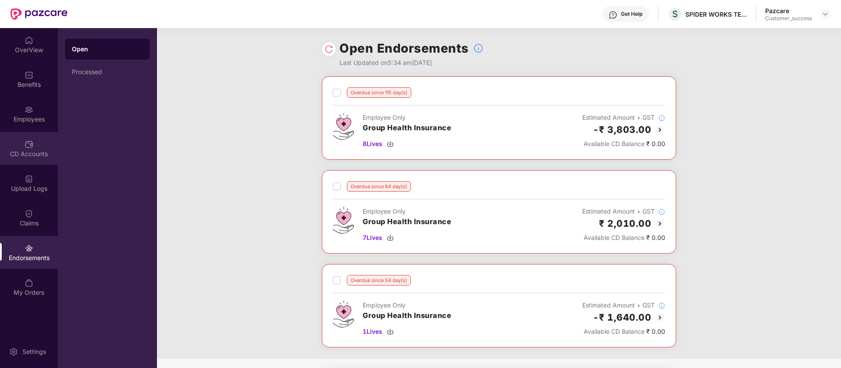
click at [38, 152] on div "CD Accounts" at bounding box center [29, 154] width 58 height 9
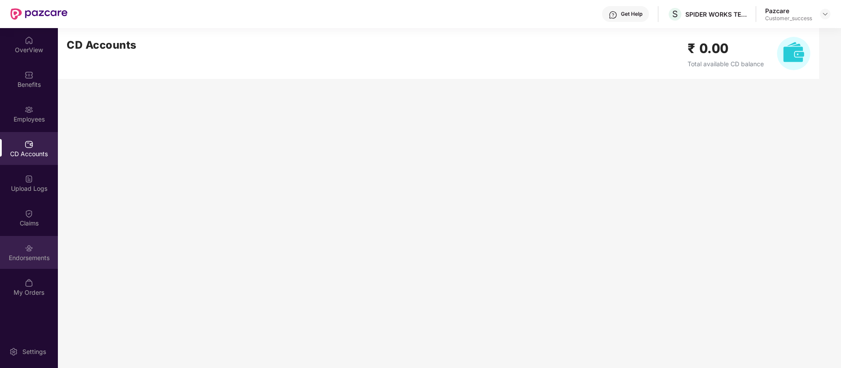
click at [16, 257] on div "Endorsements" at bounding box center [29, 258] width 58 height 9
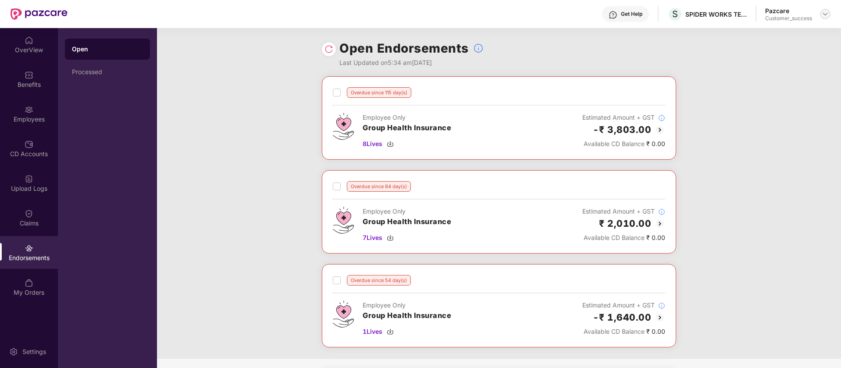
click at [829, 14] on img at bounding box center [825, 14] width 7 height 7
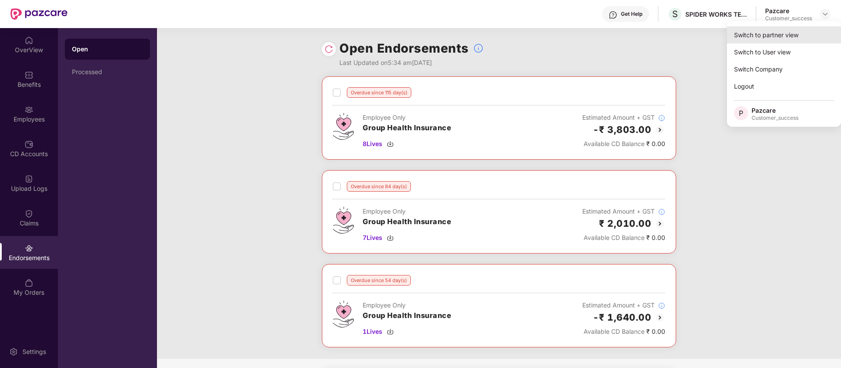
click at [791, 33] on div "Switch to partner view" at bounding box center [784, 34] width 114 height 17
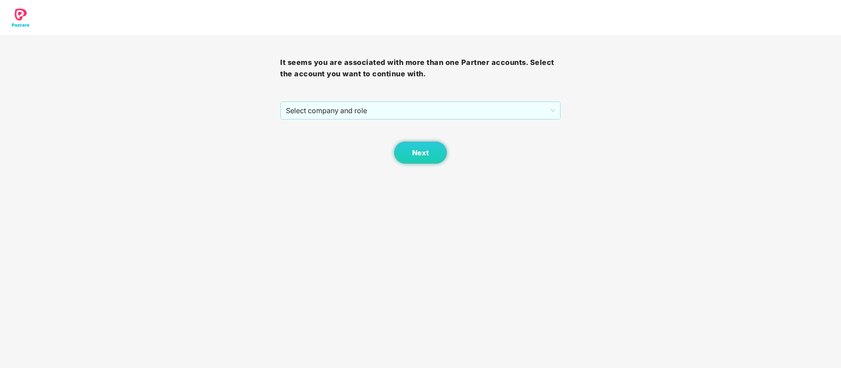
click at [413, 100] on div "It seems you are associated with more than one Partner accounts. Select the acc…" at bounding box center [420, 99] width 280 height 129
click at [412, 108] on span "Select company and role" at bounding box center [420, 110] width 269 height 17
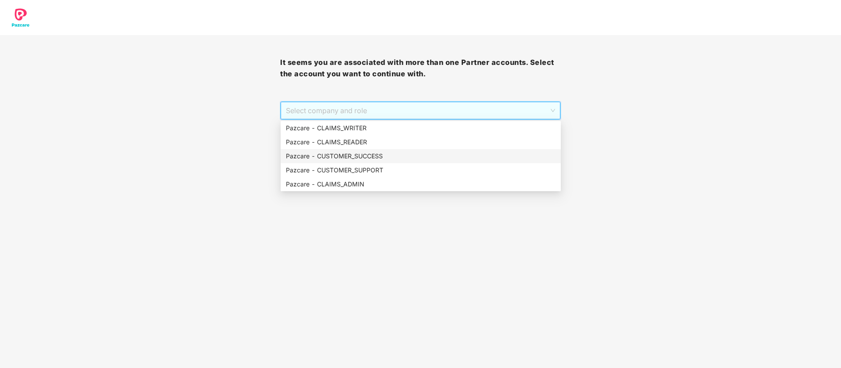
click at [400, 159] on div "Pazcare - CUSTOMER_SUCCESS" at bounding box center [421, 156] width 270 height 10
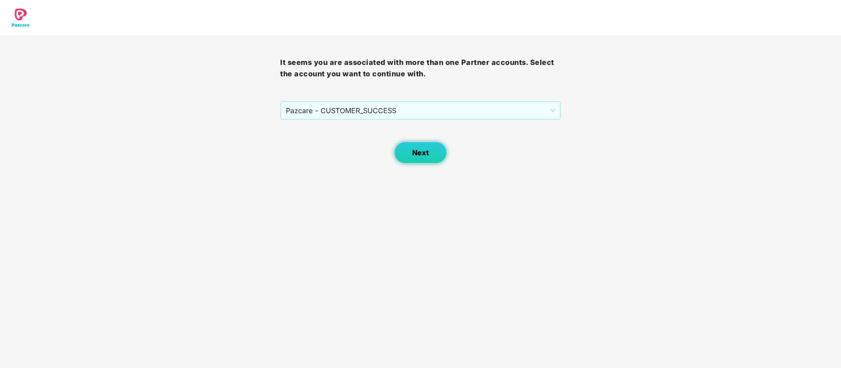
click at [425, 154] on span "Next" at bounding box center [420, 153] width 17 height 8
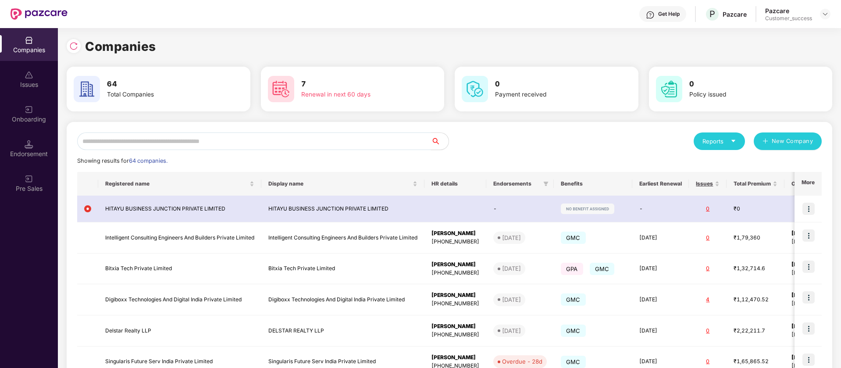
click at [154, 138] on input "text" at bounding box center [254, 141] width 354 height 18
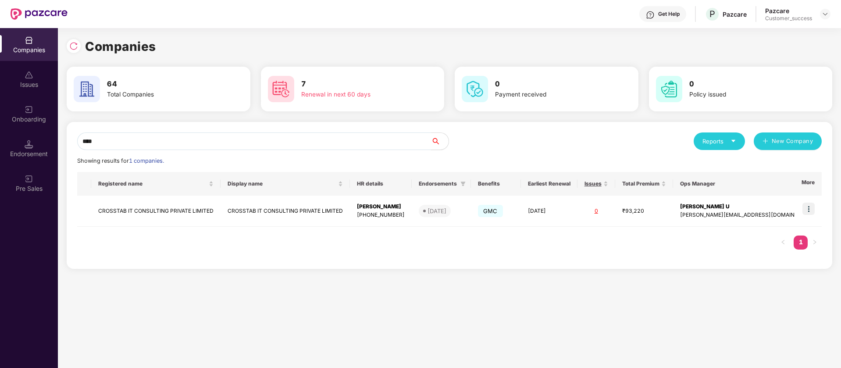
type input "****"
click at [107, 76] on div "64 Total Companies" at bounding box center [158, 89] width 177 height 31
drag, startPoint x: 107, startPoint y: 76, endPoint x: 111, endPoint y: 79, distance: 4.7
click at [108, 76] on div "64 Total Companies" at bounding box center [158, 89] width 177 height 31
click at [136, 92] on div "Total Companies" at bounding box center [162, 95] width 111 height 10
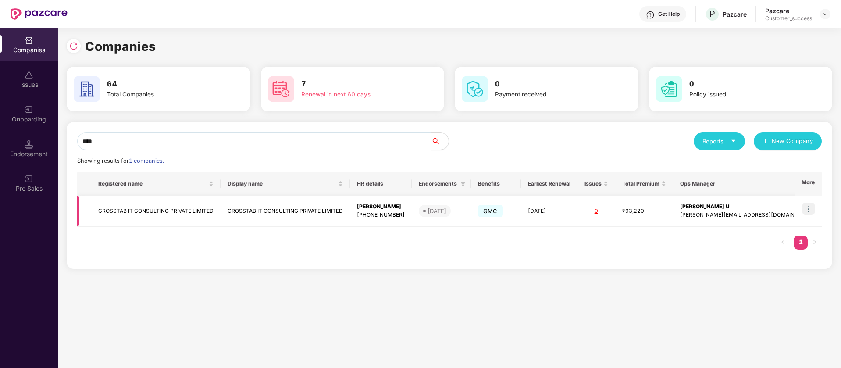
click at [812, 209] on img at bounding box center [809, 209] width 12 height 12
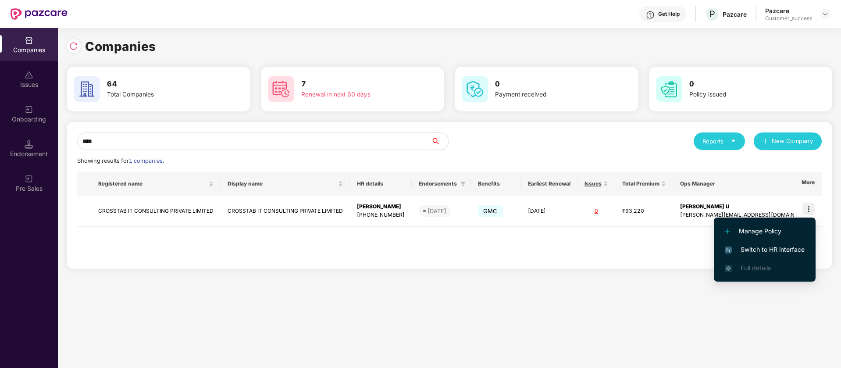
click at [776, 251] on span "Switch to HR interface" at bounding box center [765, 250] width 80 height 10
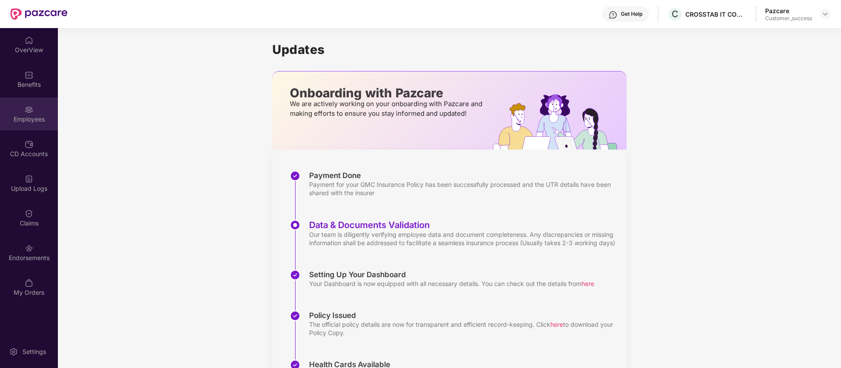
click at [29, 121] on div "Employees" at bounding box center [29, 119] width 58 height 9
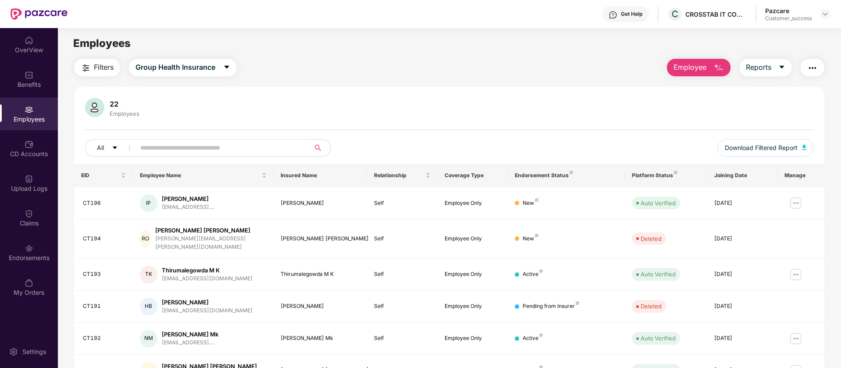
click at [249, 154] on input "text" at bounding box center [218, 147] width 157 height 13
paste input "**********"
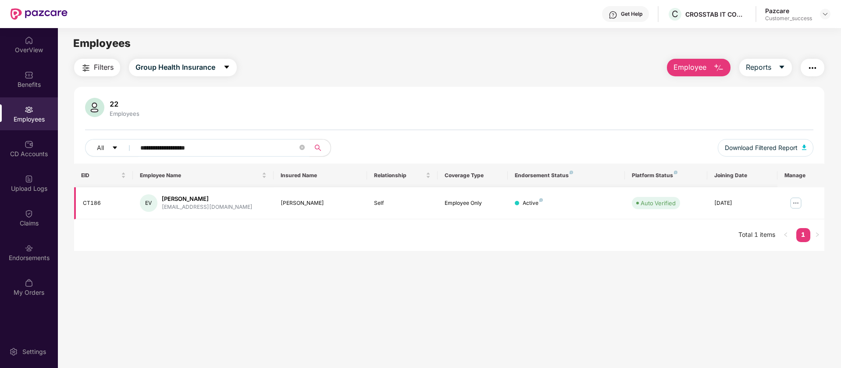
type input "**********"
click at [795, 200] on img at bounding box center [796, 203] width 14 height 14
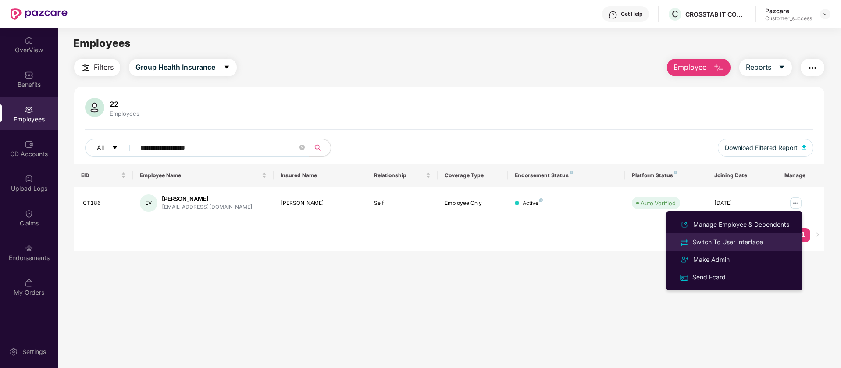
click at [768, 244] on div "Switch To User Interface" at bounding box center [735, 242] width 114 height 10
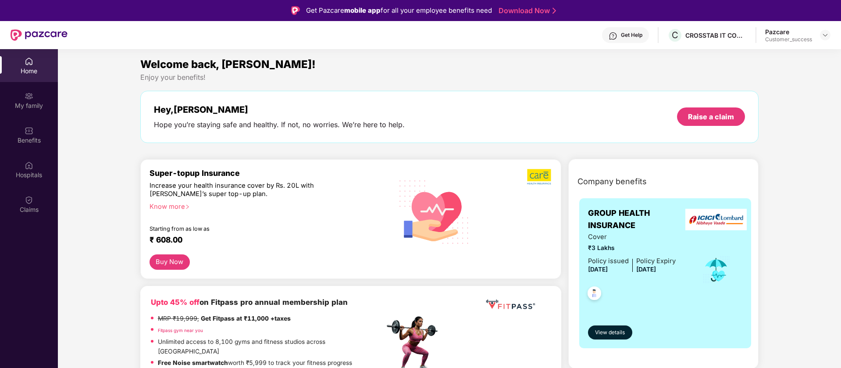
click at [36, 138] on div "Benefits" at bounding box center [29, 140] width 58 height 9
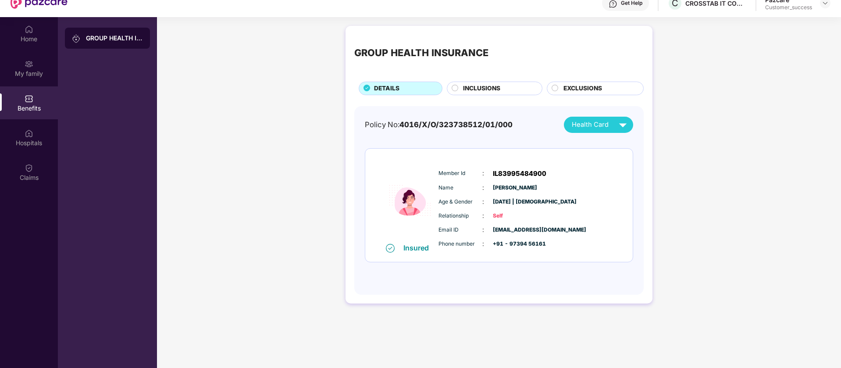
scroll to position [49, 0]
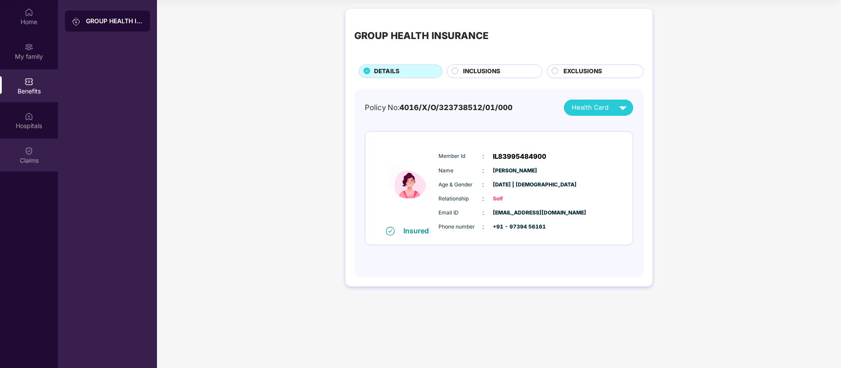
click at [36, 165] on div "Claims" at bounding box center [29, 155] width 58 height 33
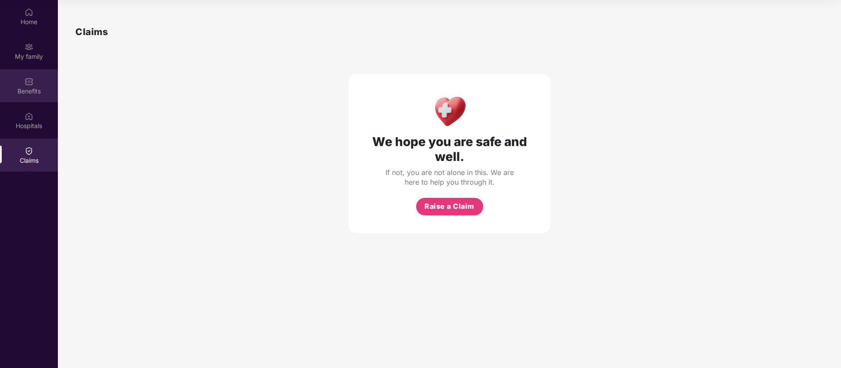
click at [30, 70] on div "Benefits" at bounding box center [29, 85] width 58 height 33
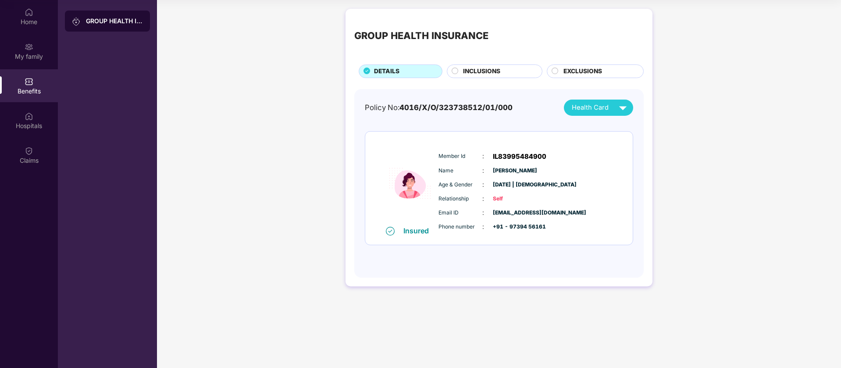
click at [532, 154] on span "IL83995484900" at bounding box center [520, 156] width 54 height 11
copy span "IL83995484900"
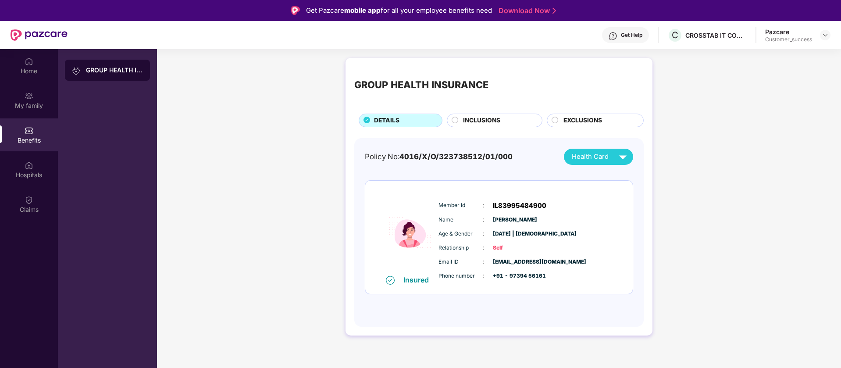
click at [634, 38] on div "Get Help" at bounding box center [631, 35] width 21 height 7
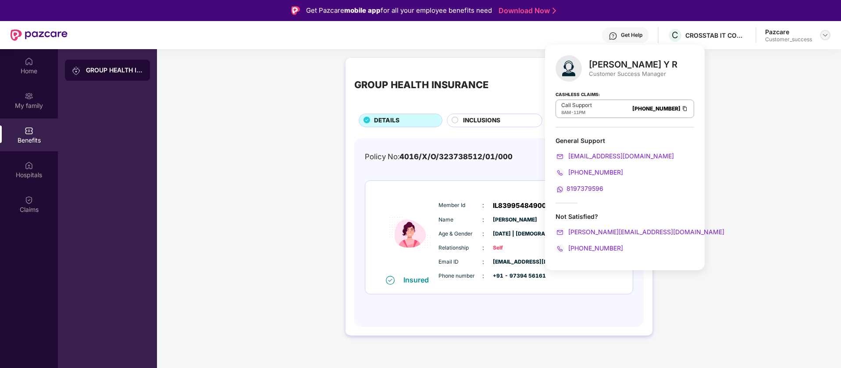
click at [826, 32] on img at bounding box center [825, 35] width 7 height 7
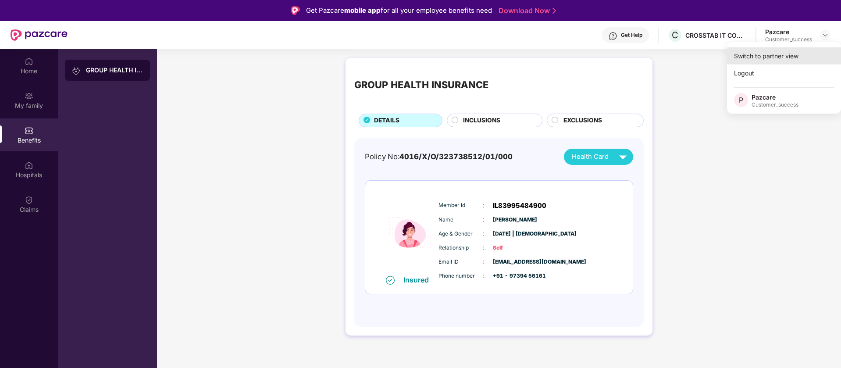
click at [799, 57] on div "Switch to partner view" at bounding box center [784, 55] width 114 height 17
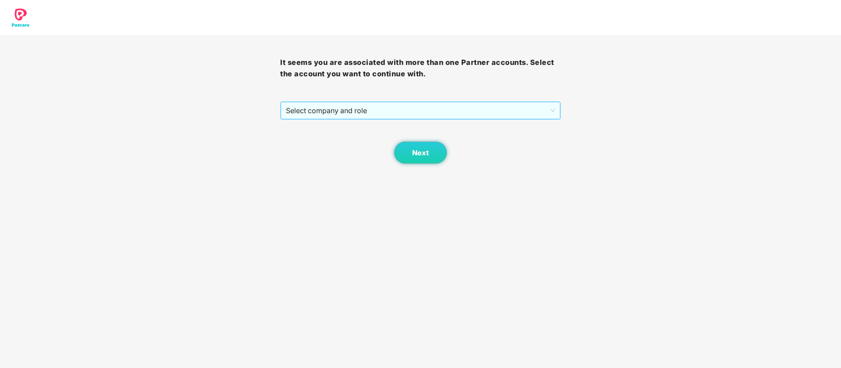
click at [510, 115] on span "Select company and role" at bounding box center [420, 110] width 269 height 17
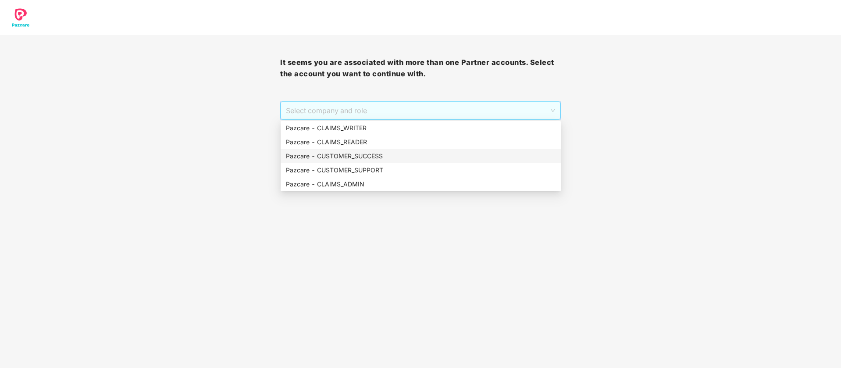
click at [396, 154] on div "Pazcare - CUSTOMER_SUCCESS" at bounding box center [421, 156] width 270 height 10
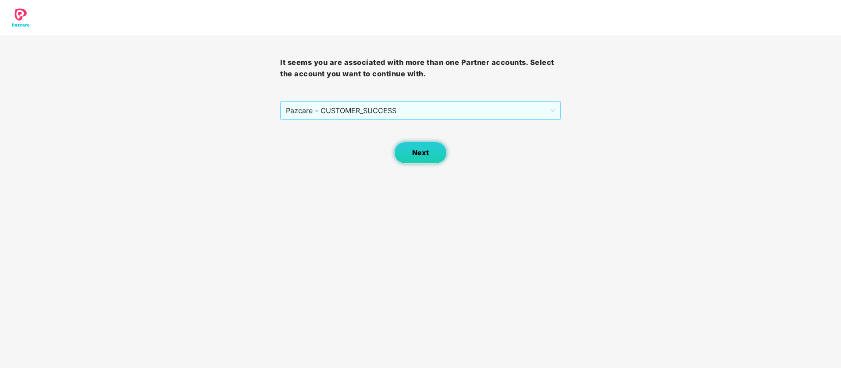
click at [420, 152] on span "Next" at bounding box center [420, 153] width 17 height 8
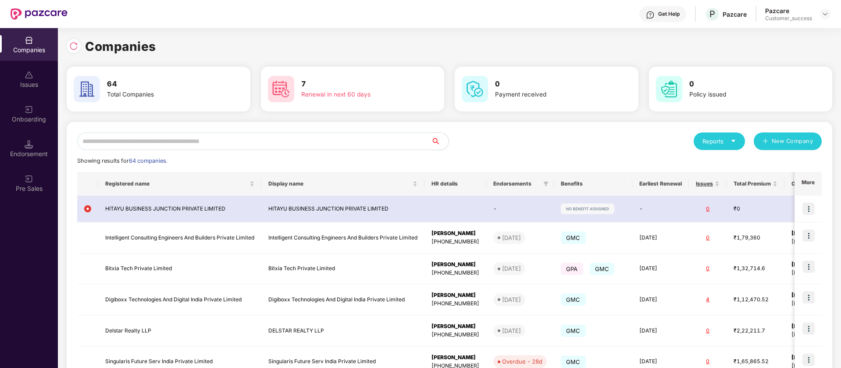
click at [166, 140] on input "text" at bounding box center [254, 141] width 354 height 18
paste input "*****"
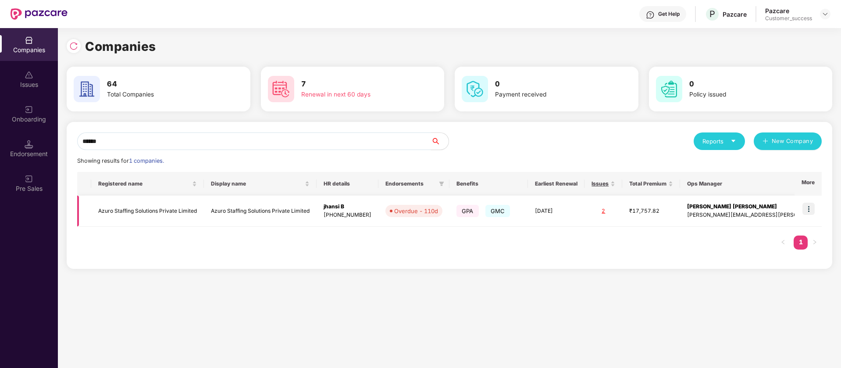
type input "*****"
click at [811, 207] on img at bounding box center [809, 209] width 12 height 12
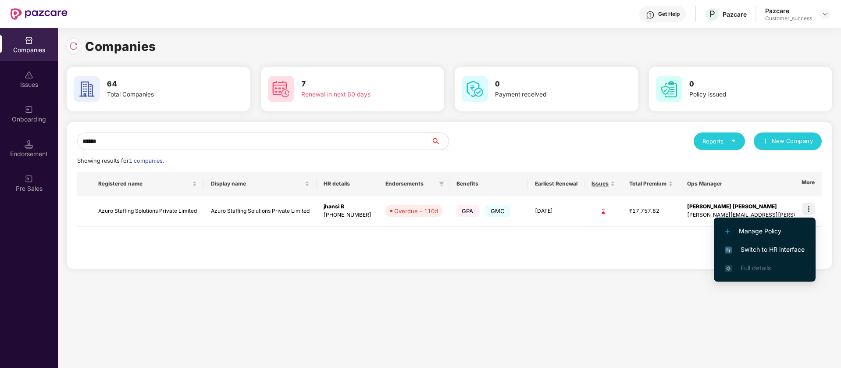
click at [780, 250] on span "Switch to HR interface" at bounding box center [765, 250] width 80 height 10
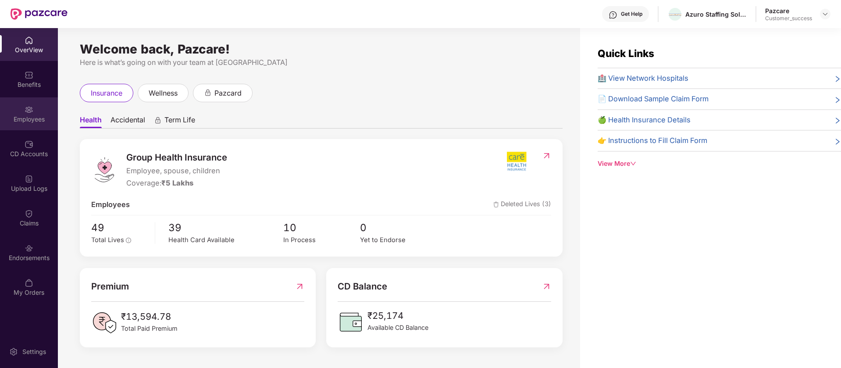
click at [33, 117] on div "Employees" at bounding box center [29, 119] width 58 height 9
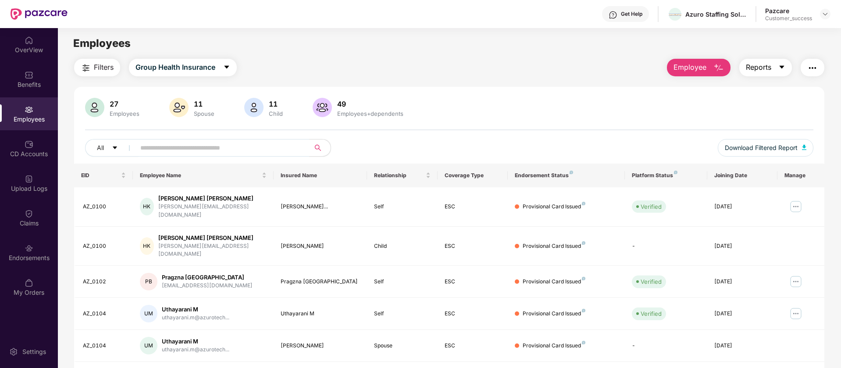
click at [781, 64] on icon "caret-down" at bounding box center [782, 67] width 7 height 7
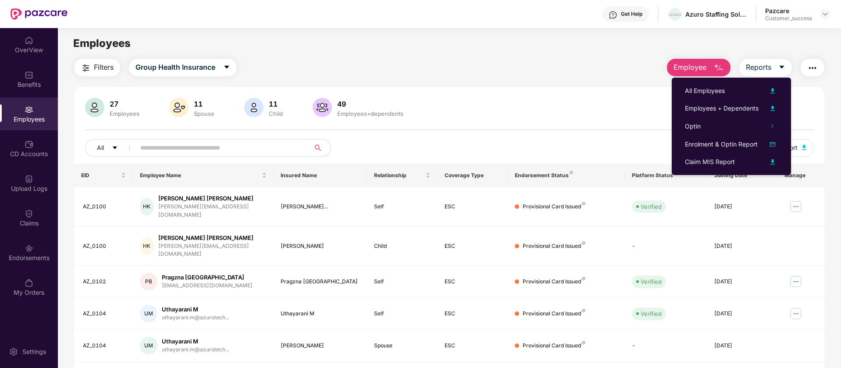
click at [816, 71] on img "button" at bounding box center [813, 68] width 11 height 11
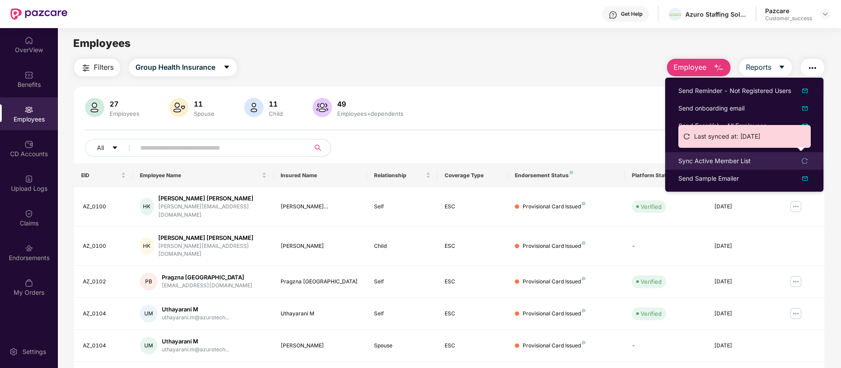
click at [805, 161] on icon "reload" at bounding box center [805, 161] width 6 height 6
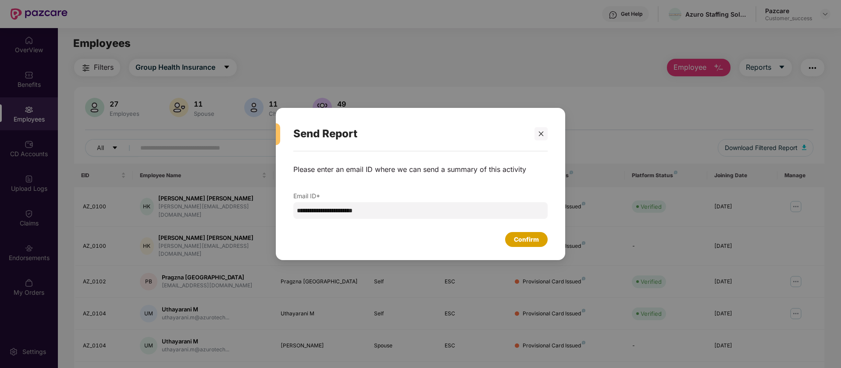
click at [535, 239] on div "Confirm" at bounding box center [526, 240] width 25 height 10
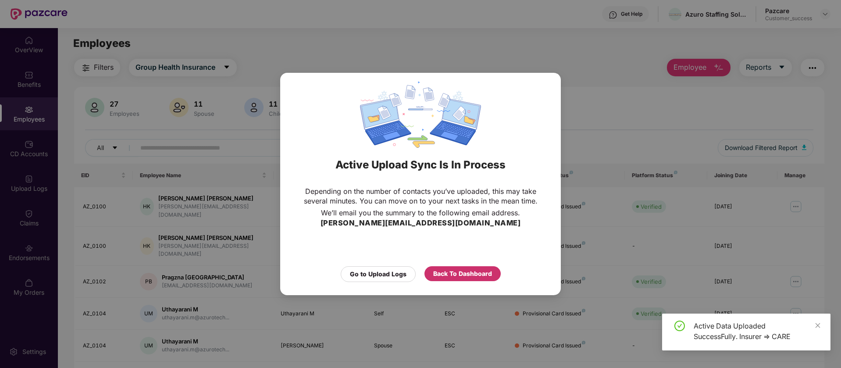
click at [466, 274] on div "Back To Dashboard" at bounding box center [462, 274] width 59 height 10
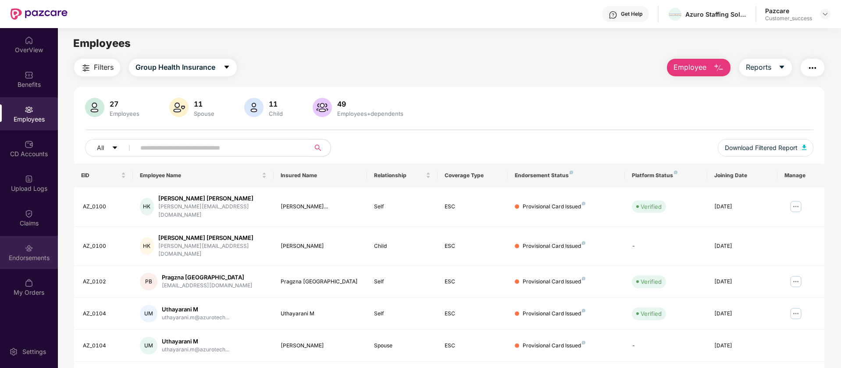
click at [32, 249] on img at bounding box center [29, 248] width 9 height 9
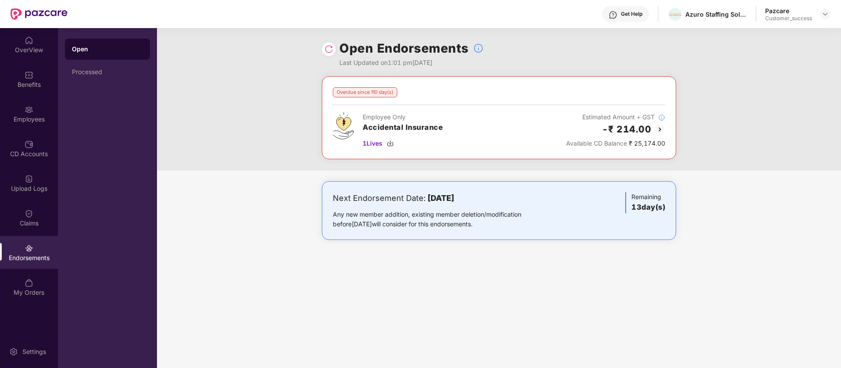
click at [329, 50] on img at bounding box center [329, 49] width 9 height 9
click at [32, 188] on div "Upload Logs" at bounding box center [29, 188] width 58 height 9
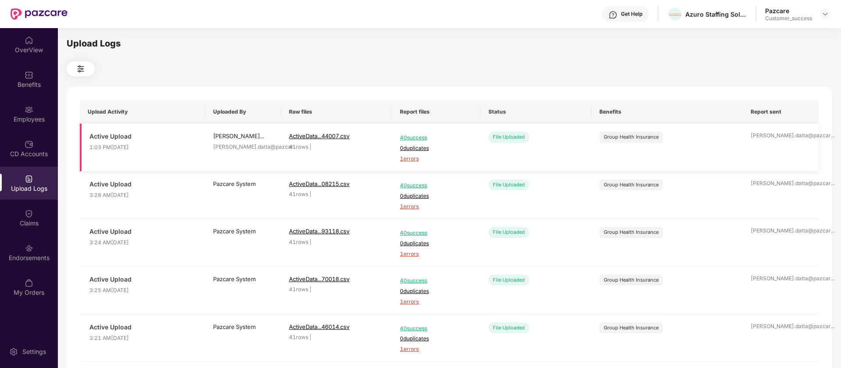
click at [407, 159] on span "1 errors" at bounding box center [436, 159] width 73 height 8
click at [36, 112] on div "Employees" at bounding box center [29, 113] width 58 height 33
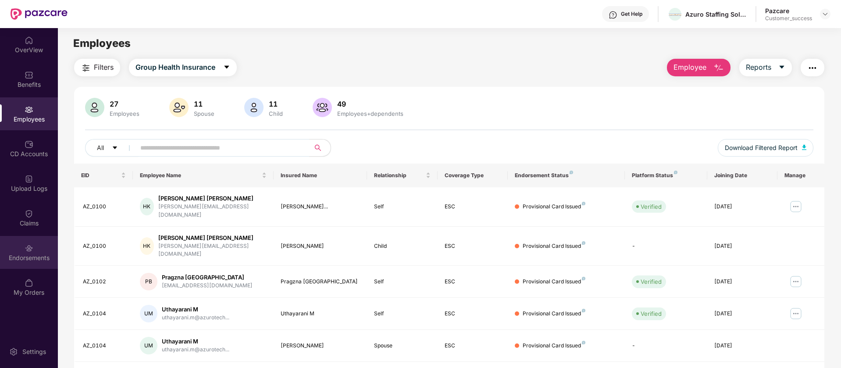
click at [47, 254] on div "Endorsements" at bounding box center [29, 258] width 58 height 9
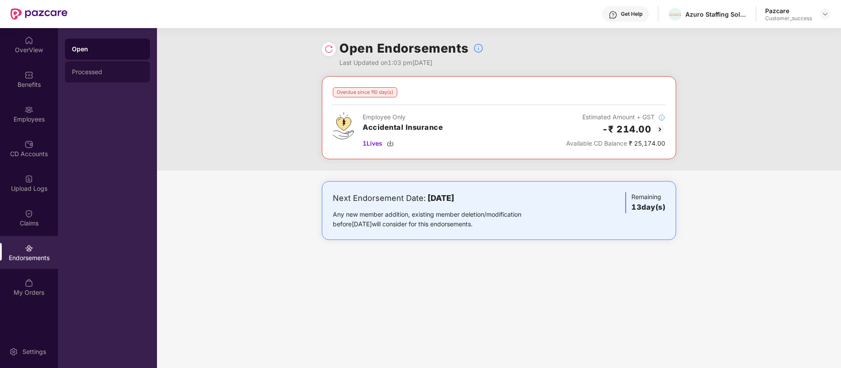
click at [108, 75] on div "Processed" at bounding box center [107, 71] width 71 height 7
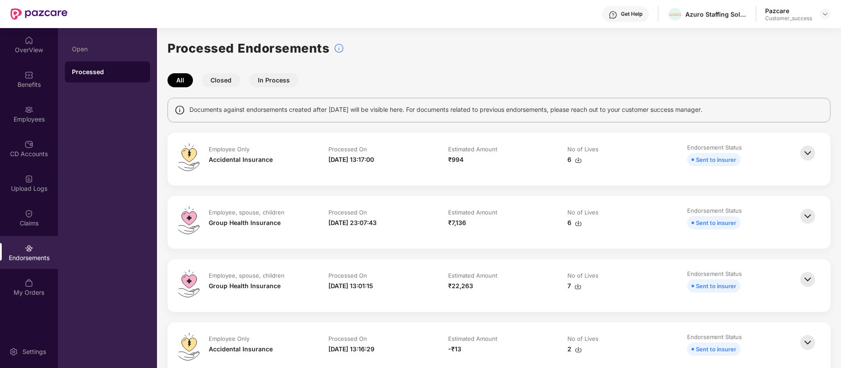
click at [218, 82] on button "Closed" at bounding box center [221, 80] width 39 height 14
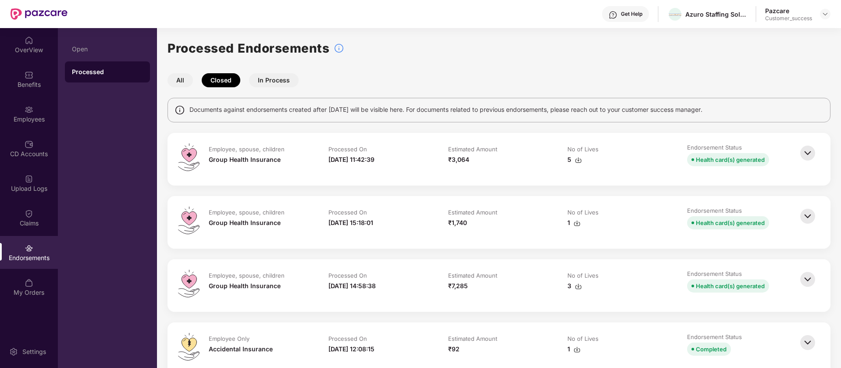
click at [184, 82] on button "All" at bounding box center [180, 80] width 25 height 14
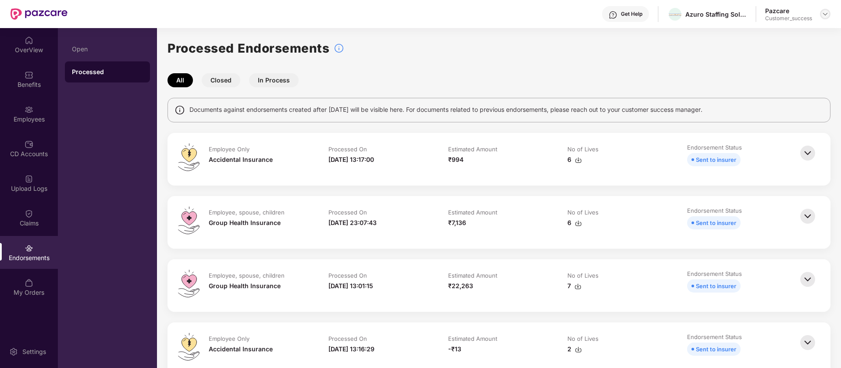
click at [826, 13] on img at bounding box center [825, 14] width 7 height 7
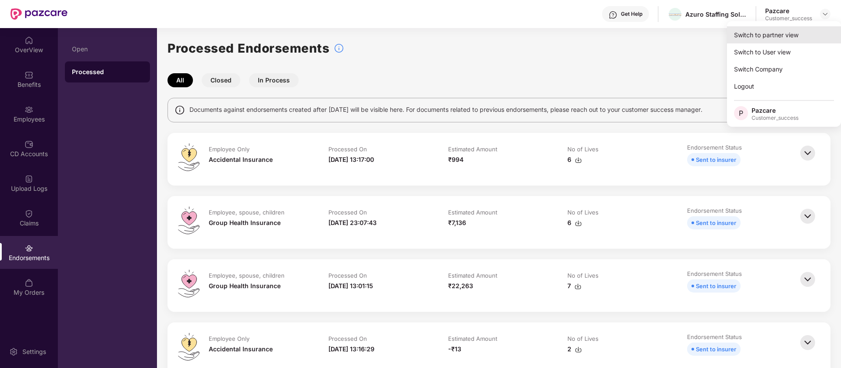
click at [779, 37] on div "Switch to partner view" at bounding box center [784, 34] width 114 height 17
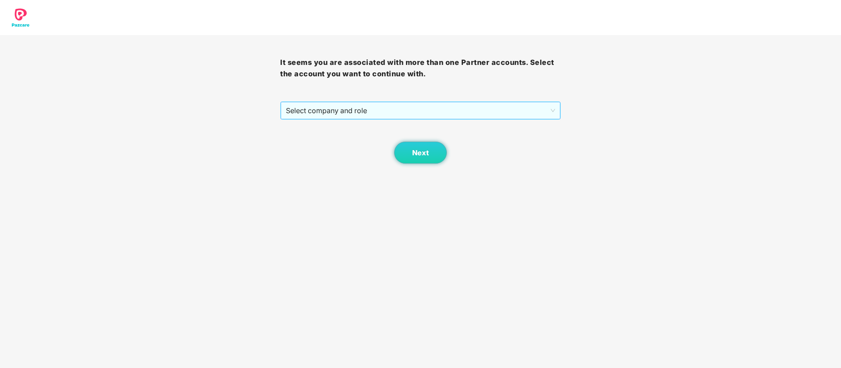
click at [524, 107] on span "Select company and role" at bounding box center [420, 110] width 269 height 17
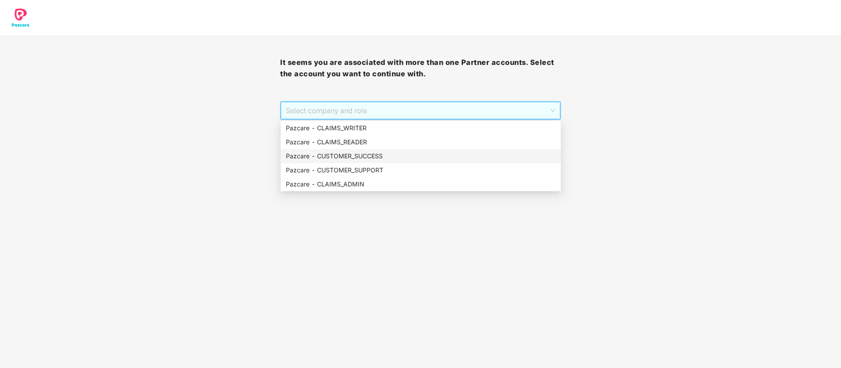
click at [412, 149] on div "Pazcare - CUSTOMER_SUCCESS" at bounding box center [421, 156] width 280 height 14
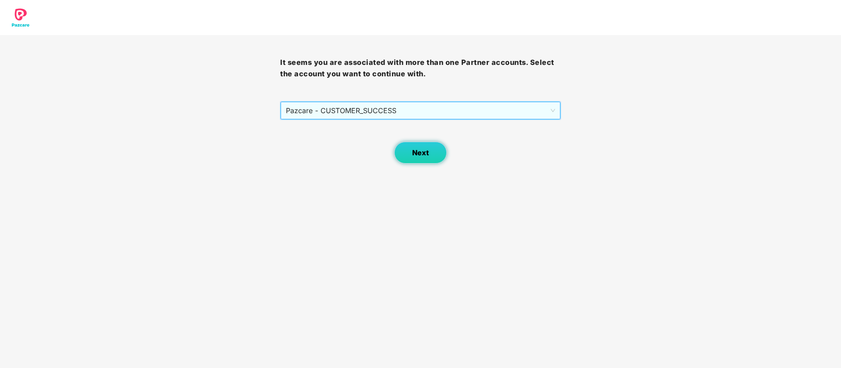
click at [431, 158] on button "Next" at bounding box center [420, 153] width 53 height 22
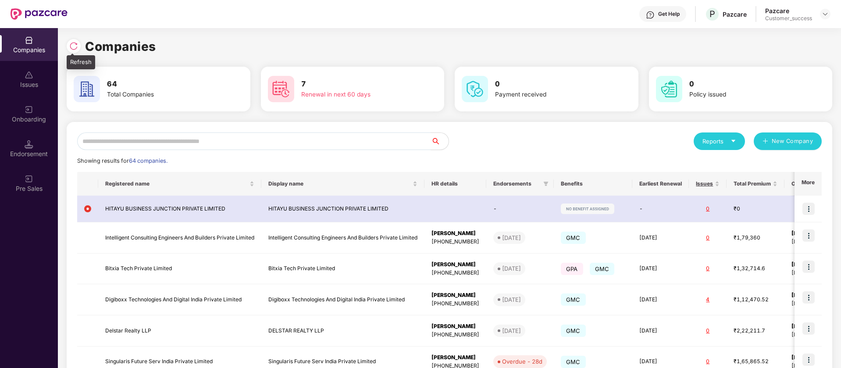
click at [74, 45] on img at bounding box center [73, 46] width 9 height 9
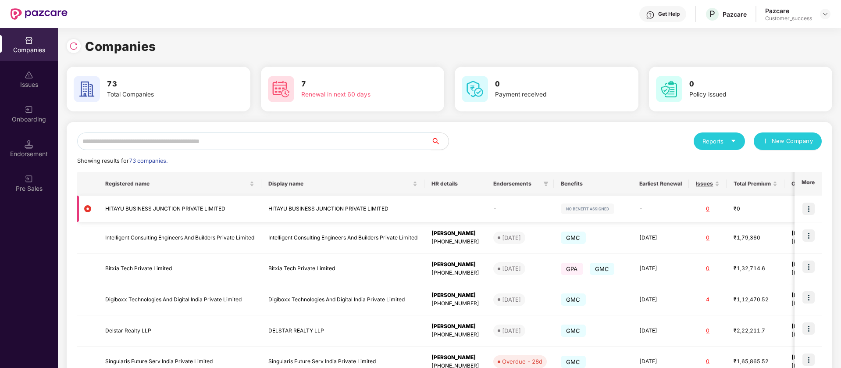
click at [167, 201] on td "HITAYU BUSINESS JUNCTION PRIVATE LIMITED" at bounding box center [179, 209] width 163 height 27
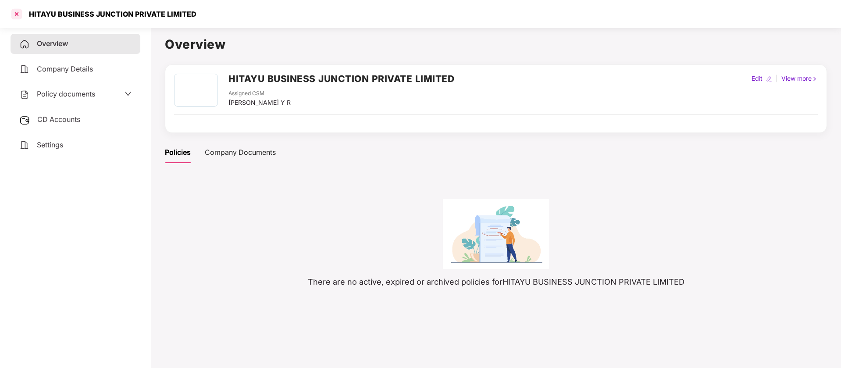
click at [13, 11] on div at bounding box center [17, 14] width 14 height 14
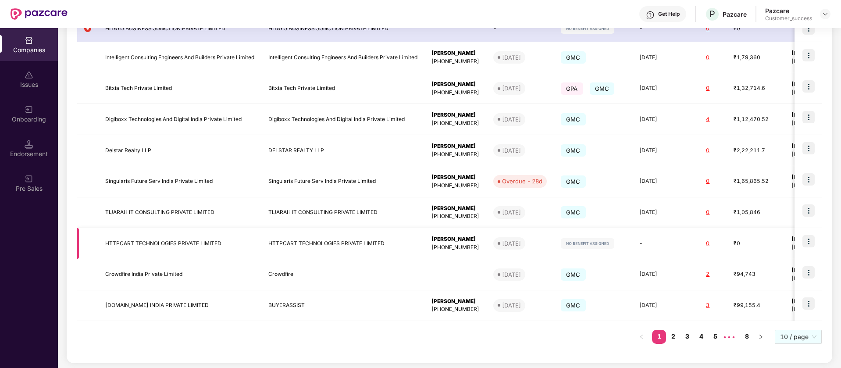
scroll to position [182, 0]
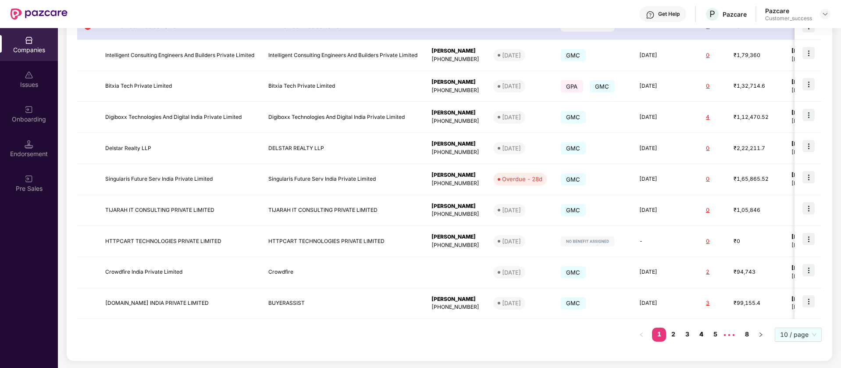
click at [703, 336] on link "4" at bounding box center [701, 334] width 14 height 13
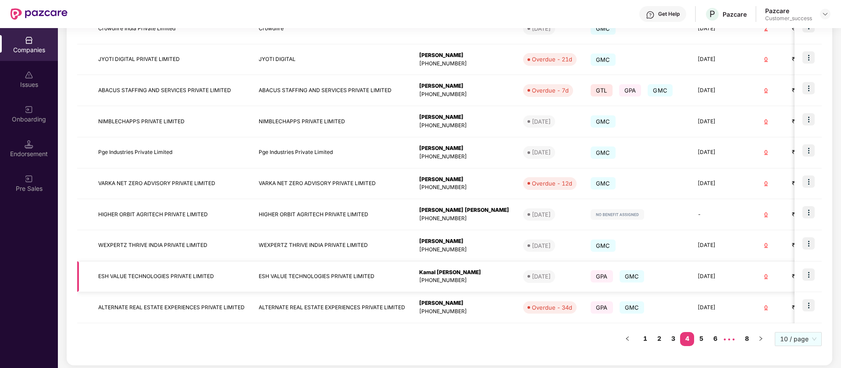
scroll to position [0, 0]
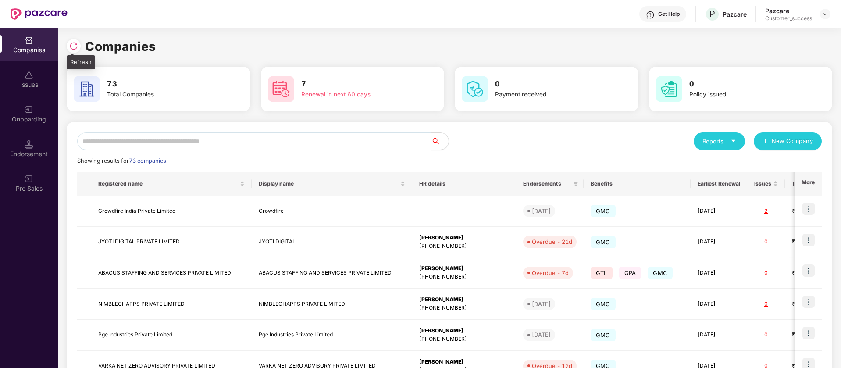
click at [72, 47] on img at bounding box center [73, 46] width 9 height 9
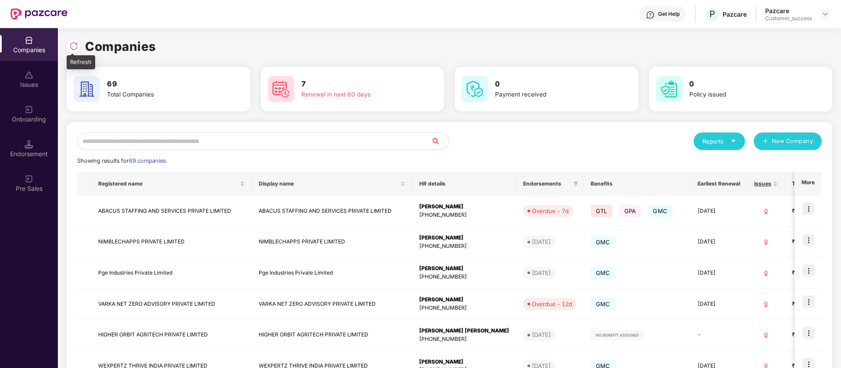
click at [72, 47] on img at bounding box center [73, 46] width 9 height 9
click at [75, 45] on img at bounding box center [73, 46] width 9 height 9
click at [146, 167] on div "Reports New Company Showing results for 69 companies. Registered name Display n…" at bounding box center [449, 334] width 745 height 405
click at [136, 182] on span "Registered name" at bounding box center [168, 183] width 140 height 7
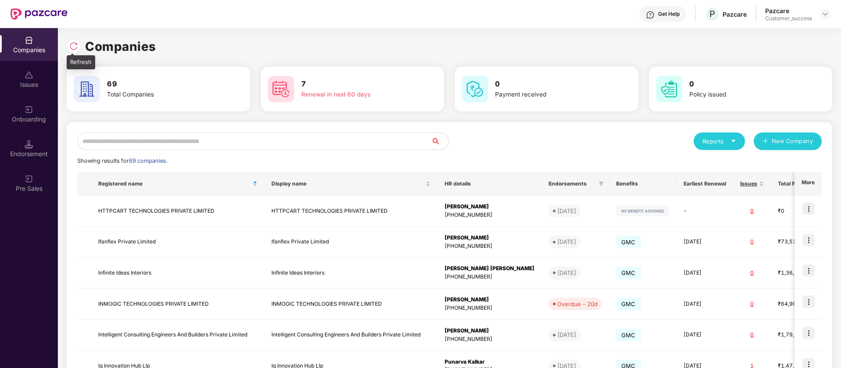
click at [75, 48] on img at bounding box center [73, 46] width 9 height 9
click at [36, 114] on div "Onboarding" at bounding box center [29, 113] width 58 height 33
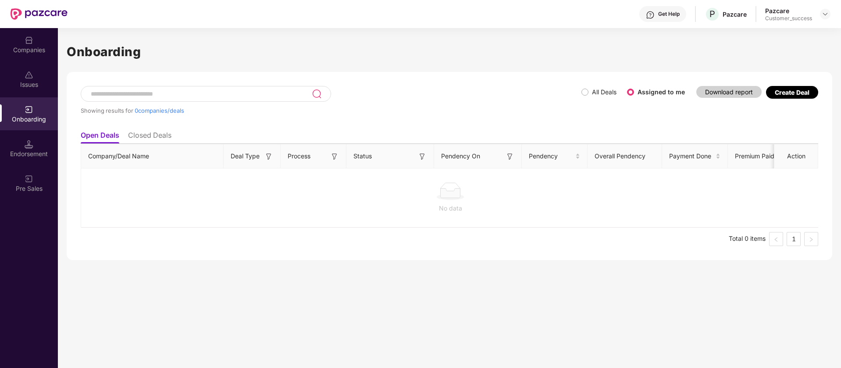
click at [601, 93] on label "All Deals" at bounding box center [604, 91] width 25 height 7
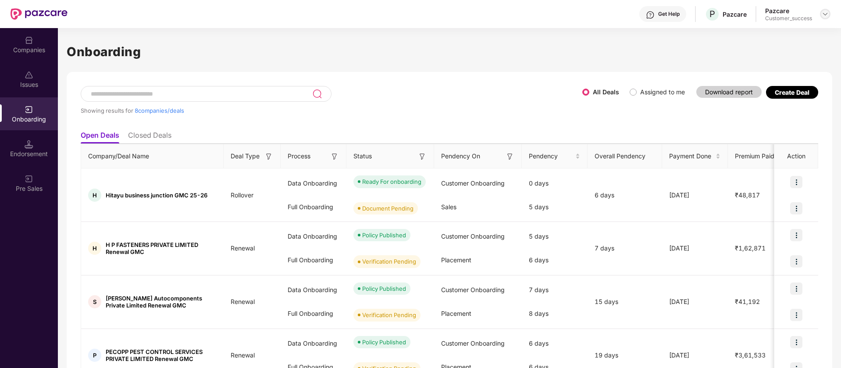
click at [826, 13] on img at bounding box center [825, 14] width 7 height 7
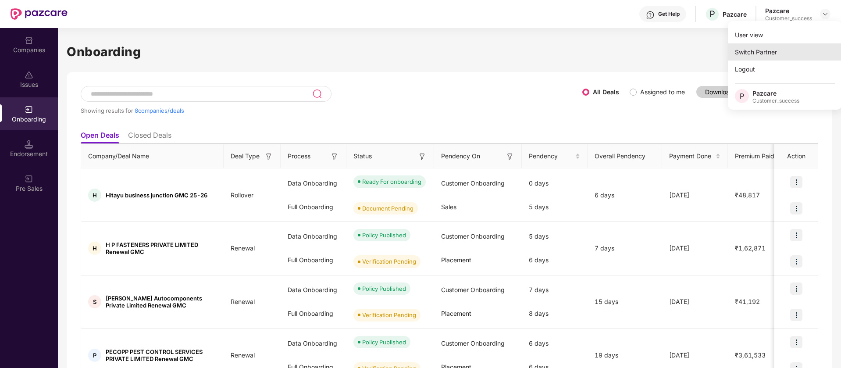
click at [793, 44] on div "Switch Partner" at bounding box center [785, 51] width 114 height 17
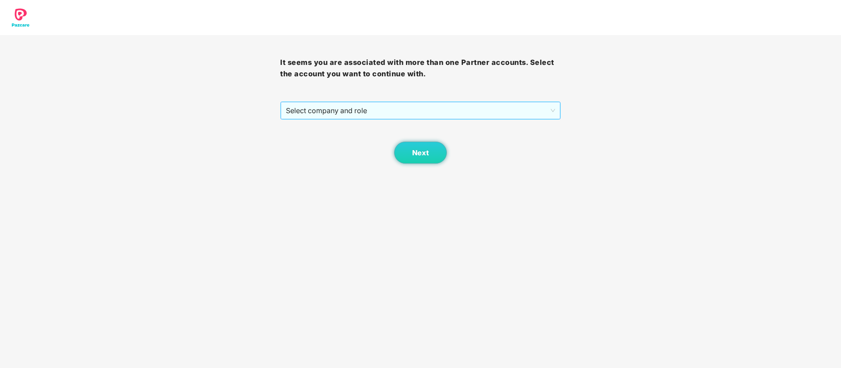
click at [421, 111] on span "Select company and role" at bounding box center [420, 110] width 269 height 17
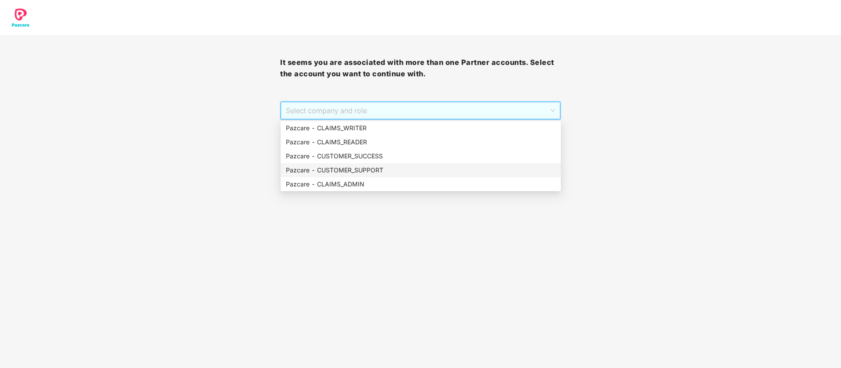
click at [336, 163] on div "Pazcare - CUSTOMER_SUPPORT" at bounding box center [421, 170] width 280 height 14
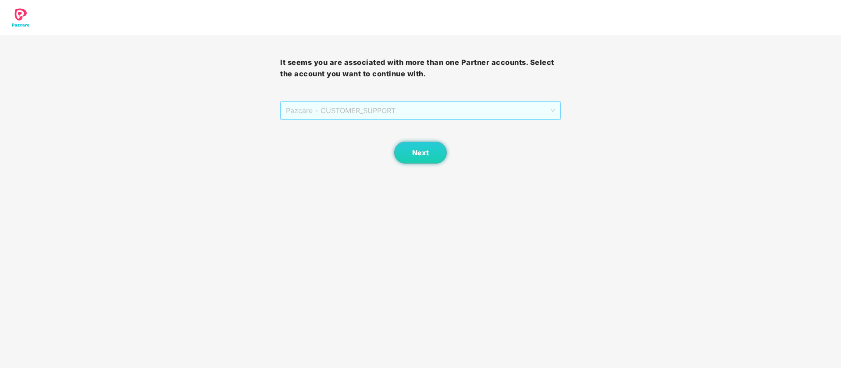
click at [376, 115] on span "Pazcare - CUSTOMER_SUPPORT" at bounding box center [420, 110] width 269 height 17
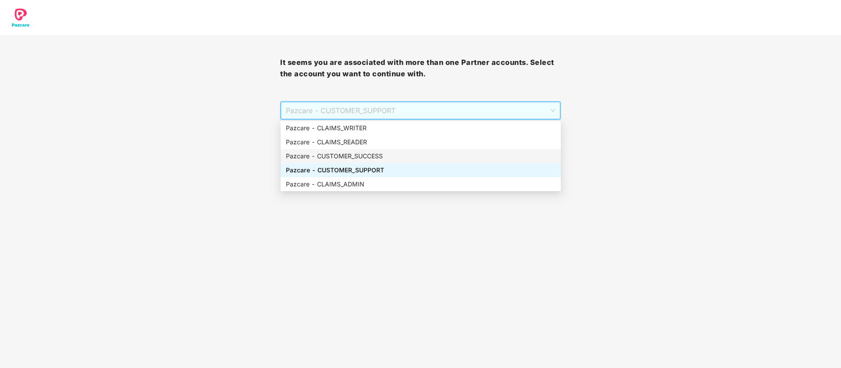
click at [365, 156] on div "Pazcare - CUSTOMER_SUCCESS" at bounding box center [421, 156] width 270 height 10
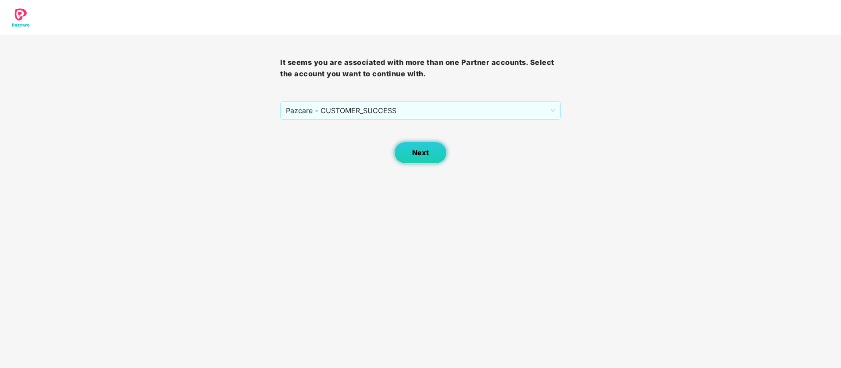
click at [407, 154] on button "Next" at bounding box center [420, 153] width 53 height 22
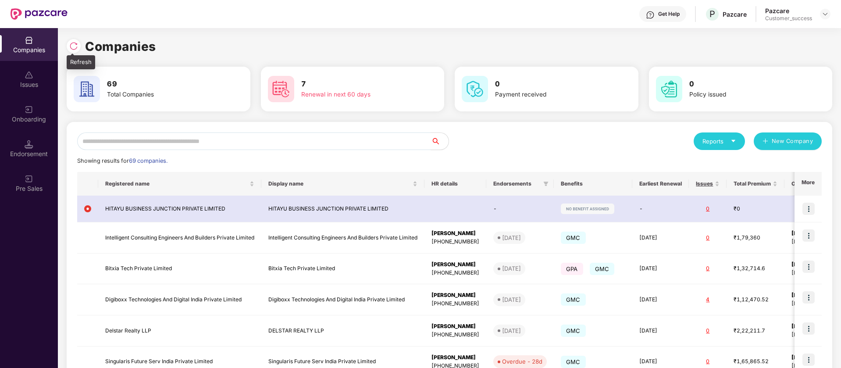
click at [73, 49] on img at bounding box center [73, 46] width 9 height 9
click at [74, 46] on img at bounding box center [73, 46] width 9 height 9
click at [822, 14] on img at bounding box center [825, 14] width 7 height 7
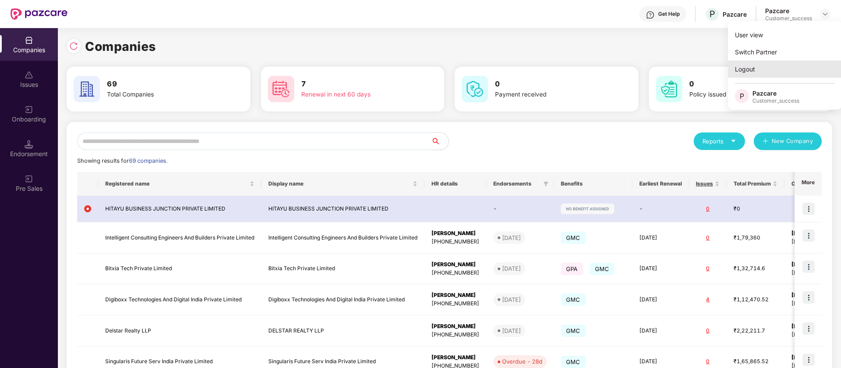
click at [773, 66] on div "Logout" at bounding box center [785, 69] width 114 height 17
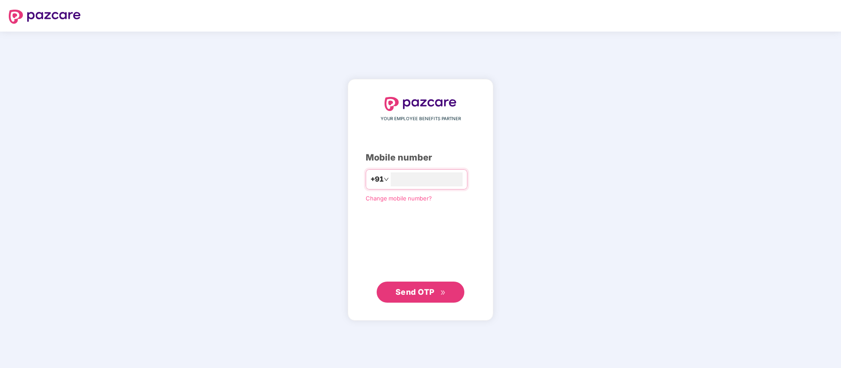
type input "**********"
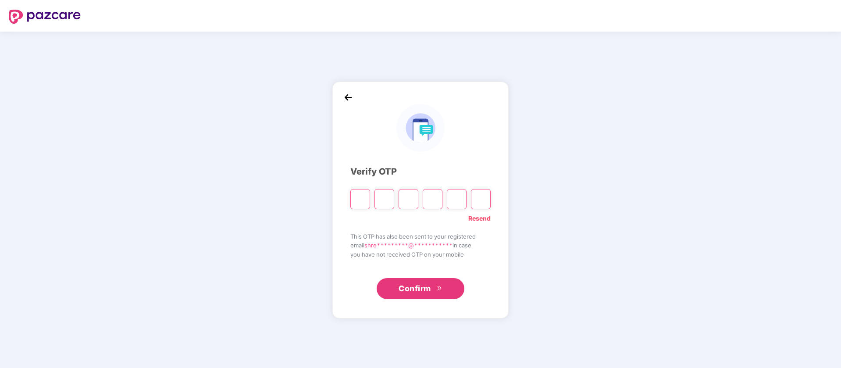
type input "*"
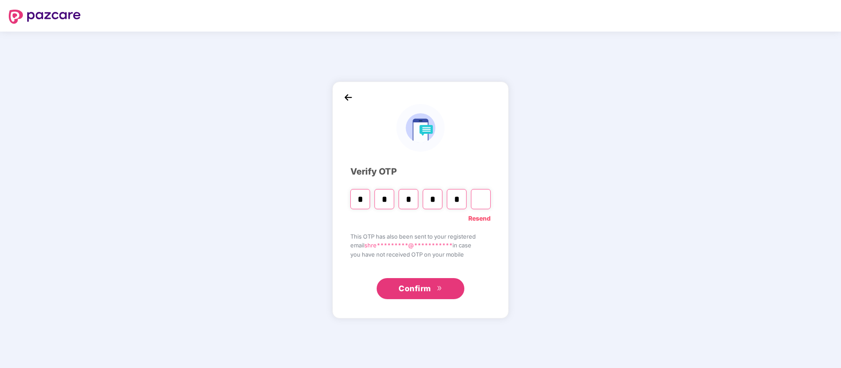
type input "*"
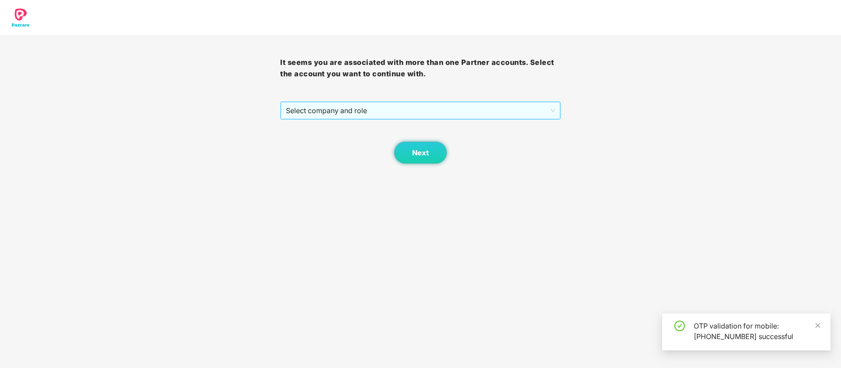
click at [366, 110] on span "Select company and role" at bounding box center [420, 110] width 269 height 17
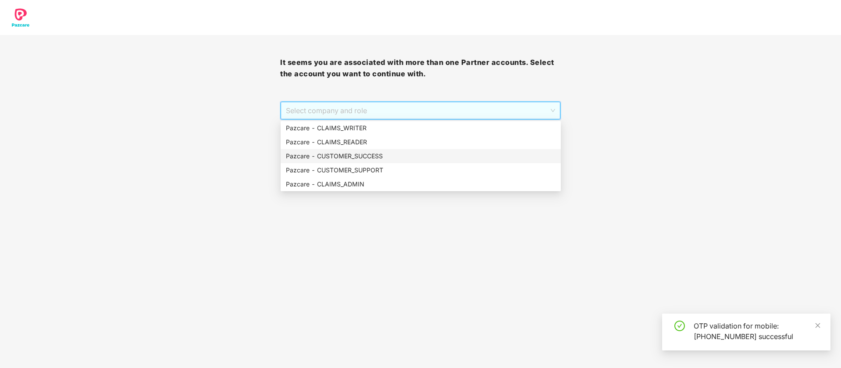
click at [367, 161] on div "Pazcare - CUSTOMER_SUCCESS" at bounding box center [421, 156] width 270 height 10
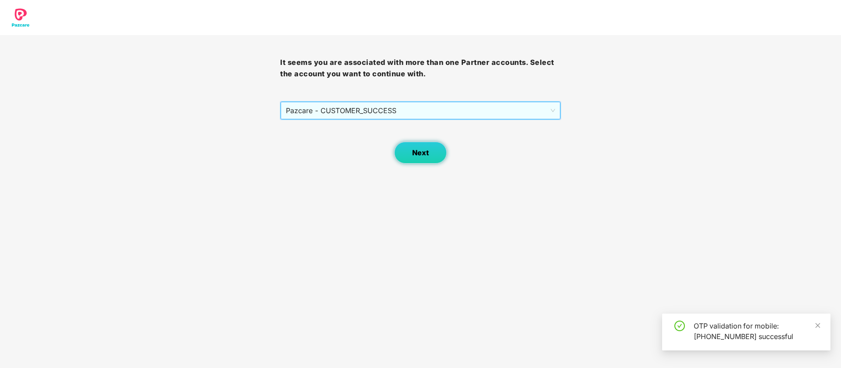
click at [420, 151] on span "Next" at bounding box center [420, 153] width 17 height 8
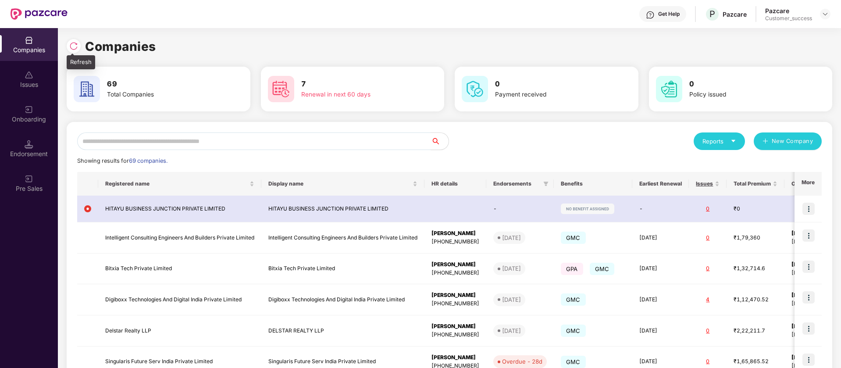
click at [77, 47] on img at bounding box center [73, 46] width 9 height 9
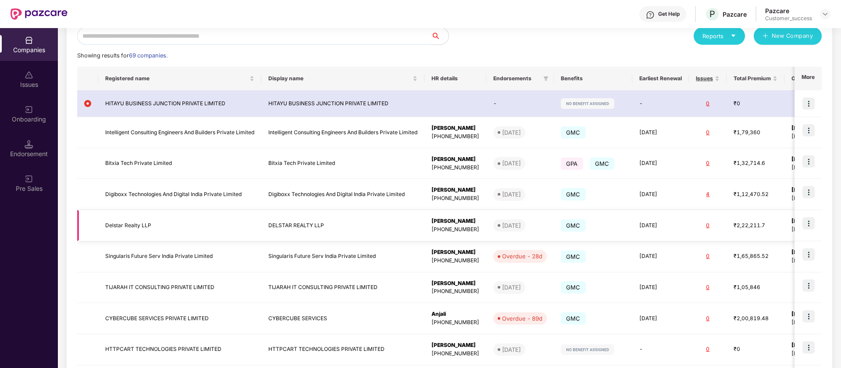
scroll to position [182, 0]
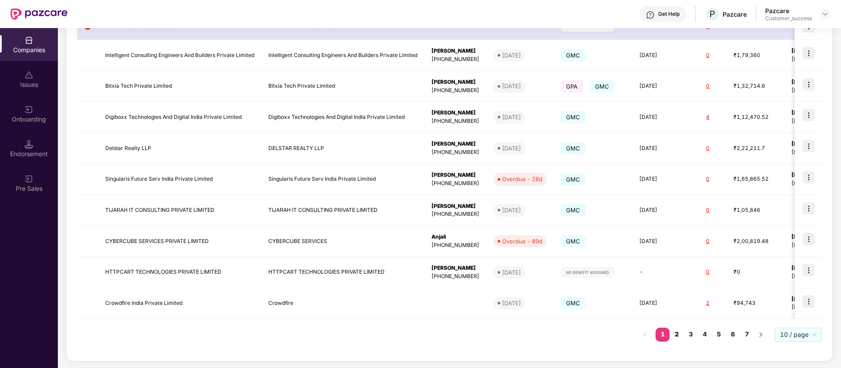
click at [676, 337] on link "2" at bounding box center [677, 334] width 14 height 13
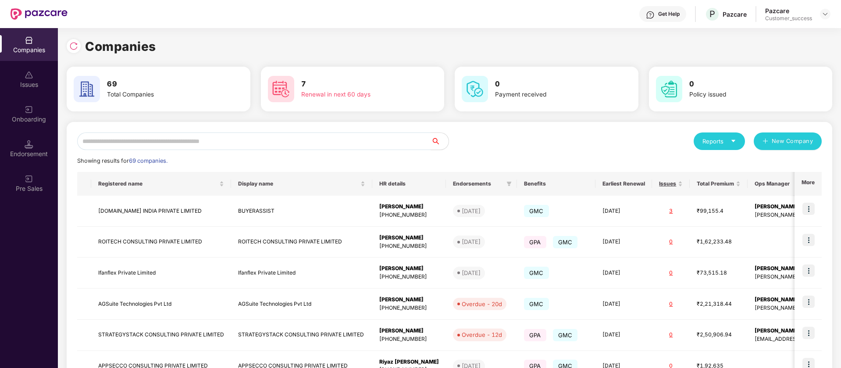
scroll to position [187, 0]
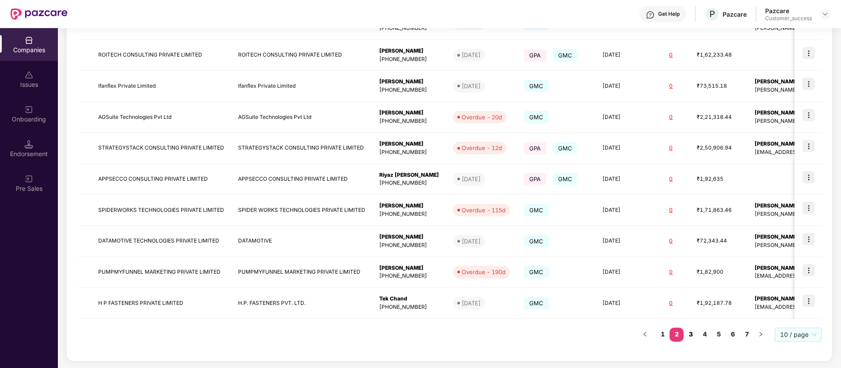
click at [693, 336] on link "3" at bounding box center [691, 334] width 14 height 13
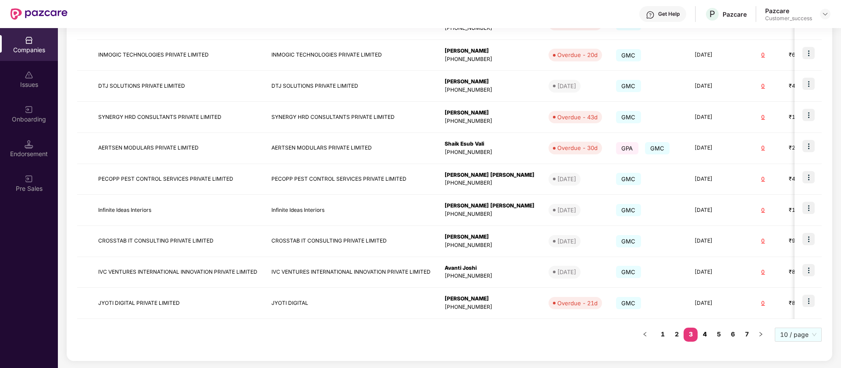
click at [707, 334] on link "4" at bounding box center [705, 334] width 14 height 13
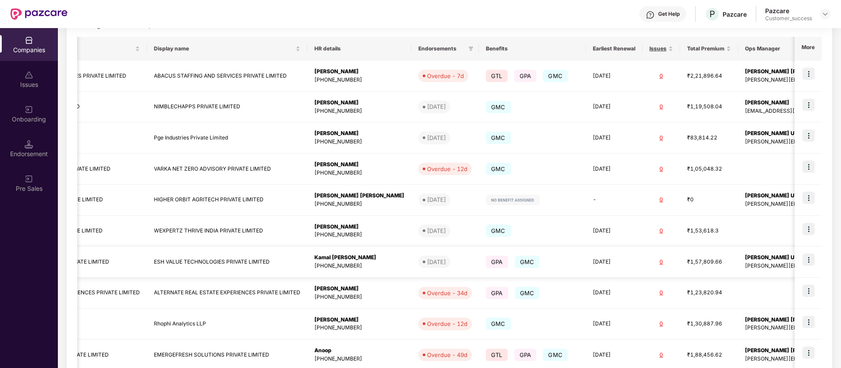
scroll to position [0, 107]
